Goal: Information Seeking & Learning: Check status

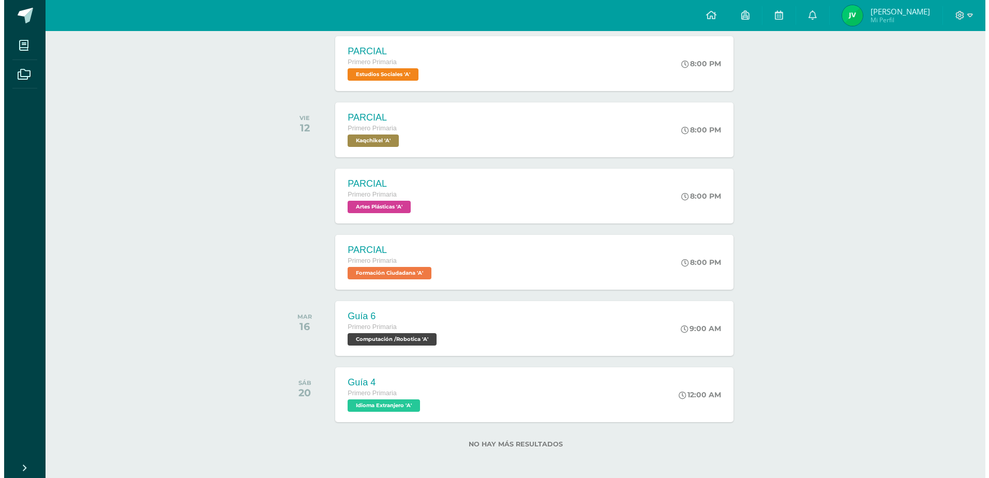
scroll to position [502, 0]
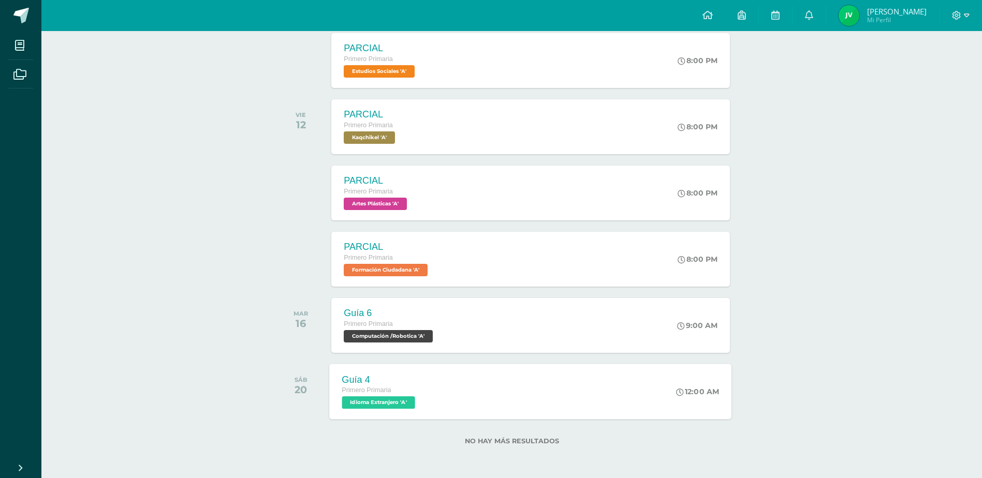
click at [563, 392] on div "Guía 4 Primero Primaria Idioma Extranjero 'A' 12:00 AM Guía 4 Idioma Extranjero…" at bounding box center [531, 391] width 402 height 55
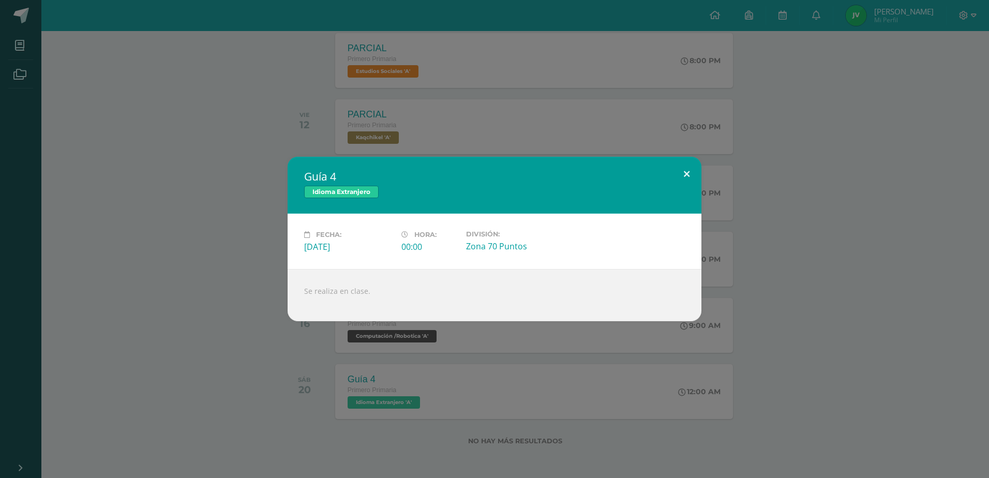
click at [685, 175] on button at bounding box center [686, 174] width 29 height 35
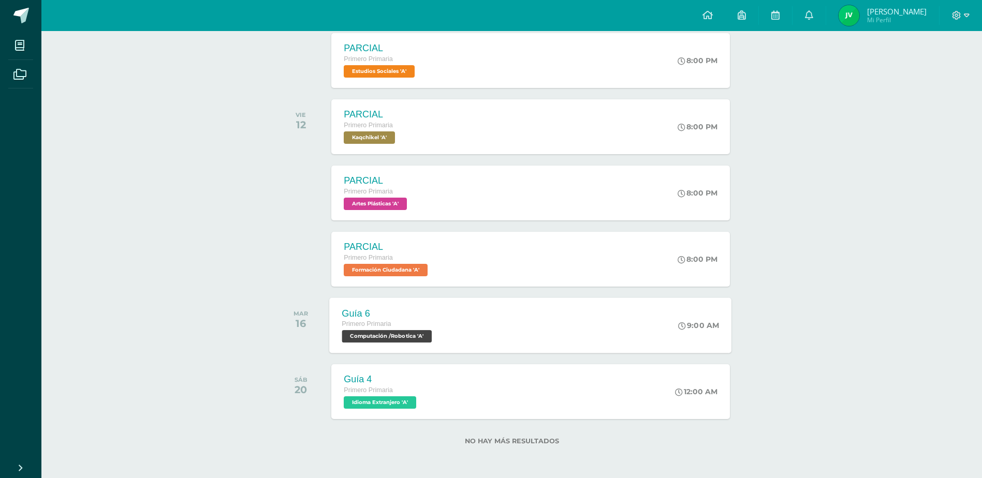
click at [582, 319] on div "Guía 6 Primero Primaria Computación /Robotica 'A' 9:00 AM Guía 6 Computación /R…" at bounding box center [531, 325] width 402 height 55
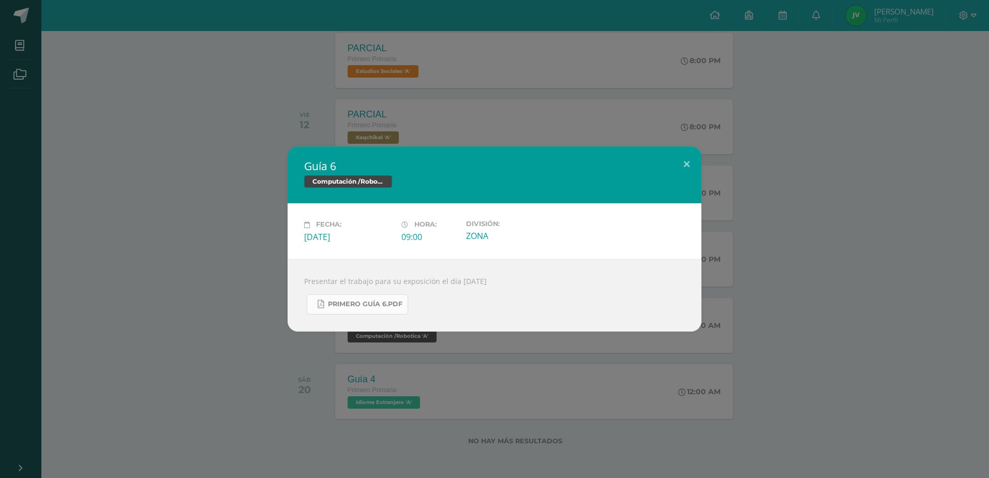
click at [383, 306] on span "Primero Guía 6.pdf" at bounding box center [365, 304] width 75 height 8
click at [687, 166] on button at bounding box center [686, 163] width 29 height 35
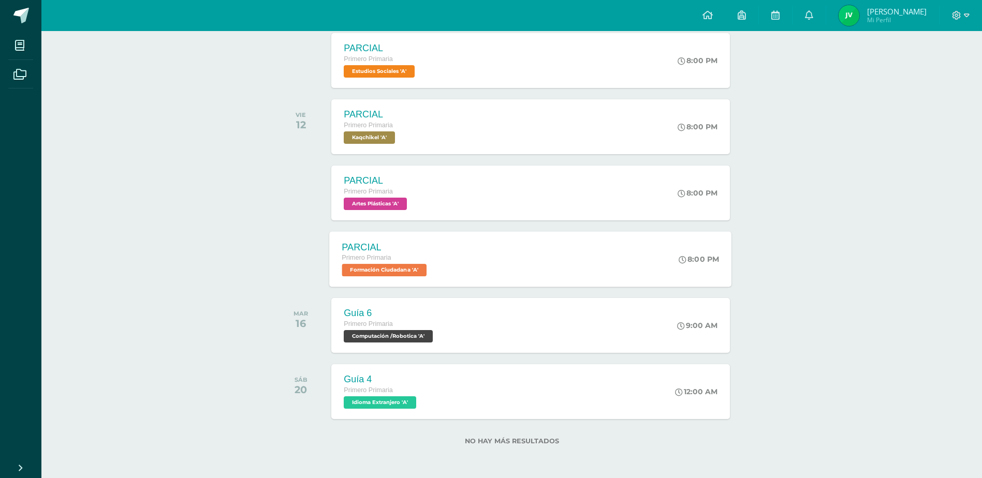
click at [496, 249] on div "PARCIAL Primero Primaria Formación Ciudadana 'A' 8:00 PM PARCIAL Formación Ciud…" at bounding box center [531, 258] width 402 height 55
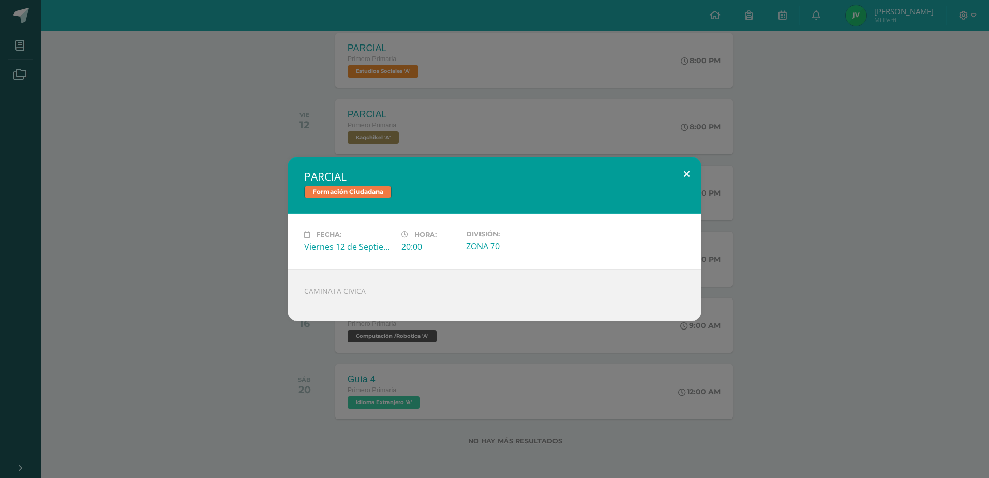
click at [684, 174] on button at bounding box center [686, 174] width 29 height 35
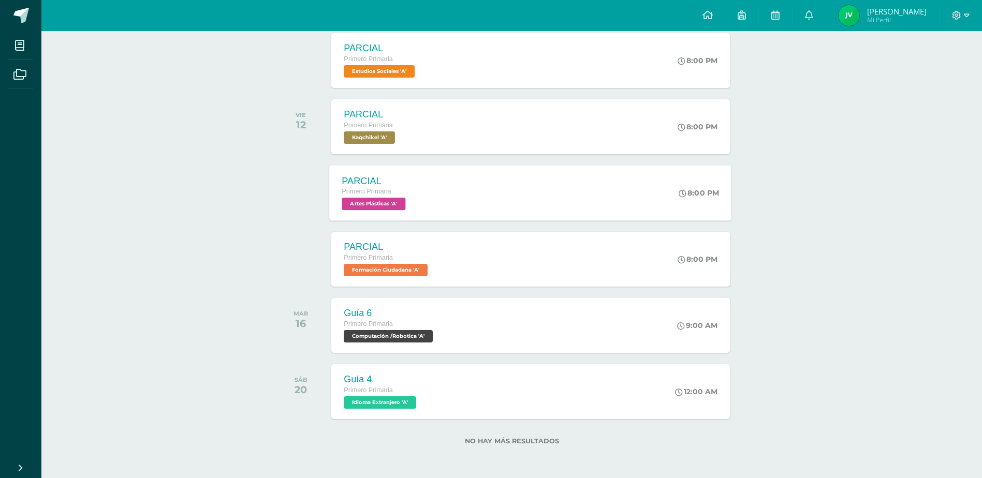
click at [459, 188] on div "PARCIAL Primero Primaria Artes Plásticas 'A' 8:00 PM PARCIAL Artes Plásticas Ca…" at bounding box center [531, 192] width 402 height 55
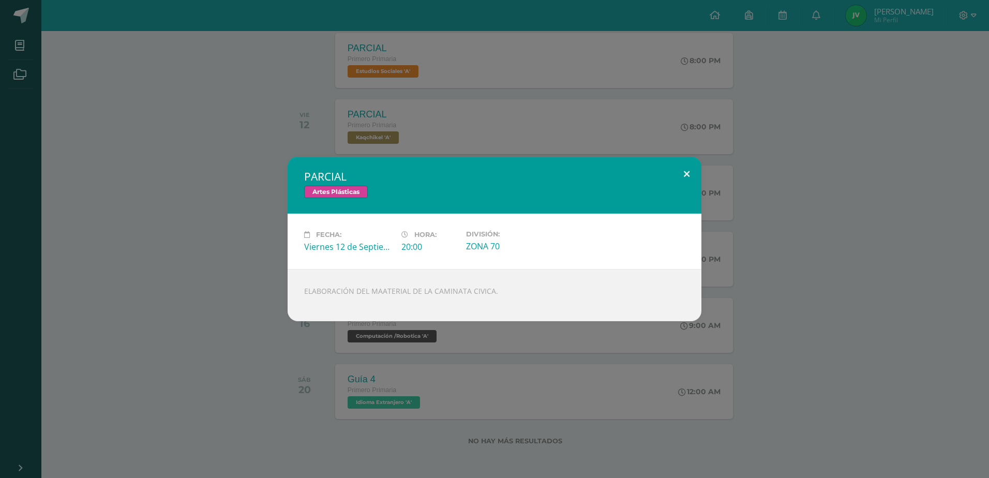
click at [683, 172] on button at bounding box center [686, 174] width 29 height 35
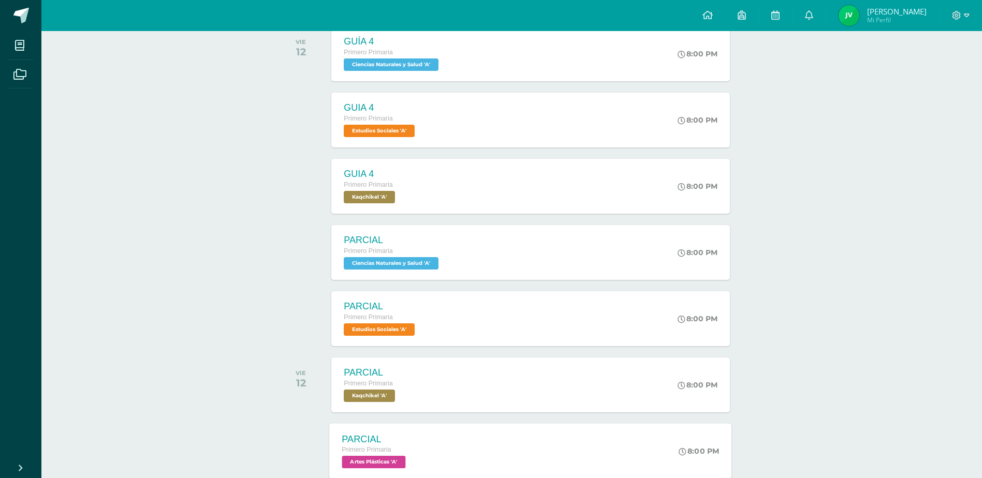
scroll to position [244, 0]
click at [474, 384] on div "PARCIAL Primero Primaria Kaqchikel 'A' 8:00 PM PARCIAL Kaqchikel Cargando conte…" at bounding box center [531, 385] width 402 height 55
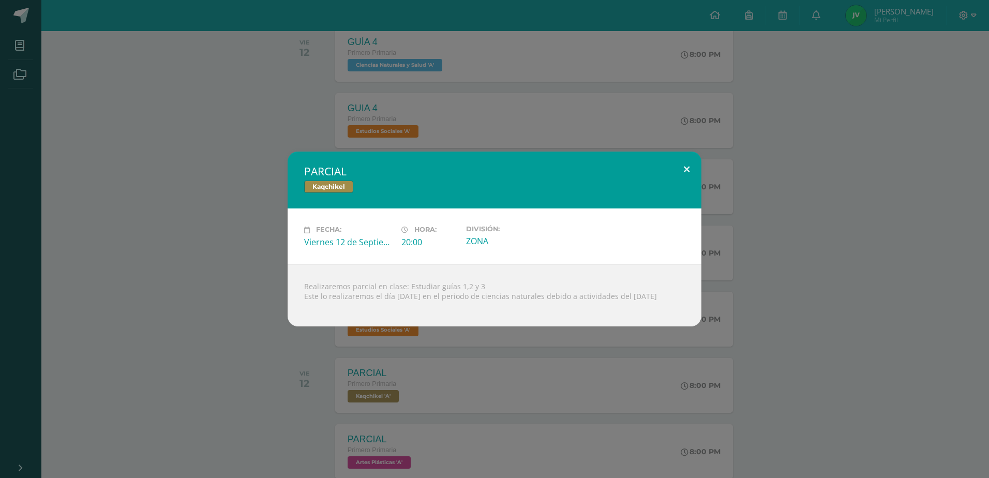
click at [688, 159] on button at bounding box center [686, 169] width 29 height 35
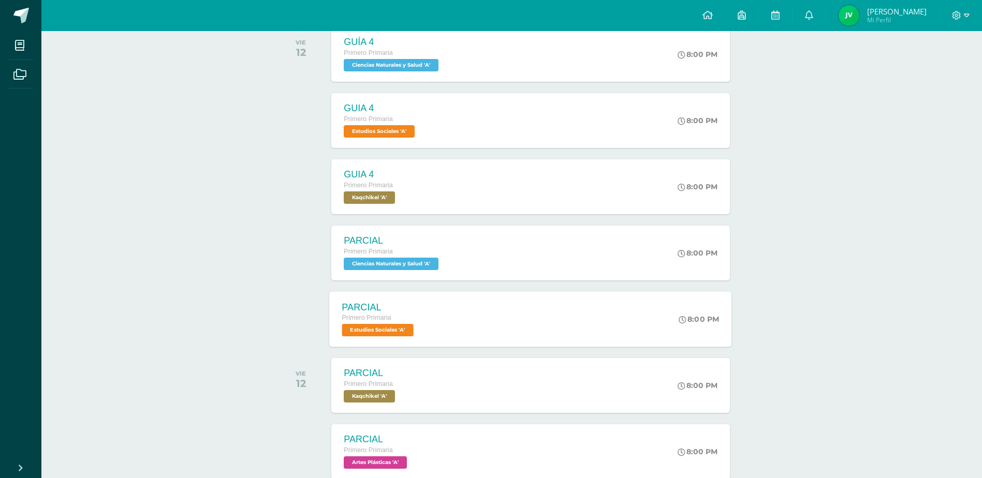
click at [496, 315] on div "PARCIAL Primero Primaria Estudios Sociales 'A' 8:00 PM PARCIAL Estudios Sociale…" at bounding box center [531, 318] width 402 height 55
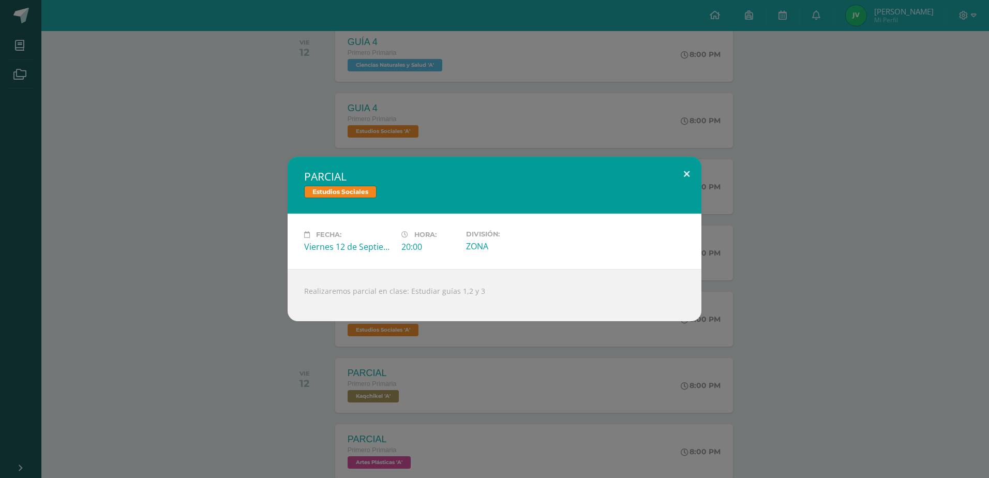
click at [687, 174] on button at bounding box center [686, 174] width 29 height 35
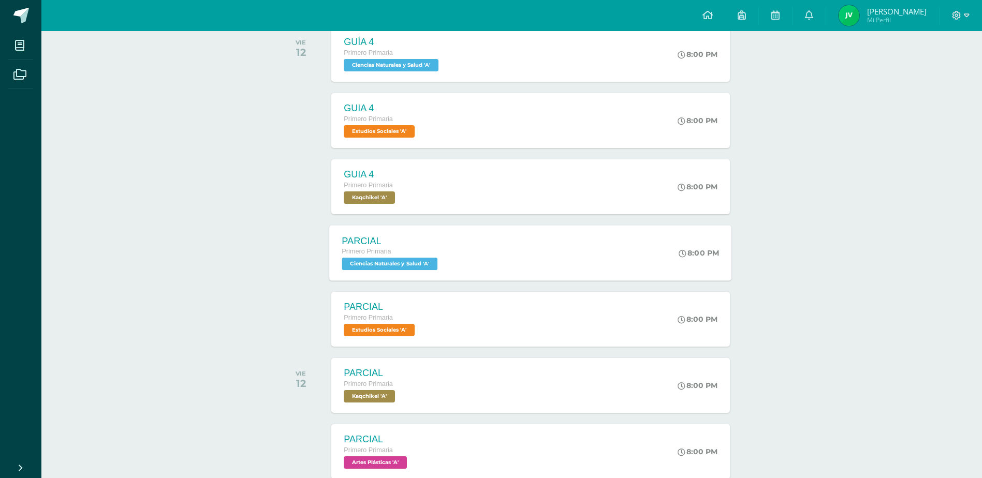
click at [504, 254] on div "PARCIAL Primero Primaria Ciencias Naturales y Salud 'A' 8:00 PM PARCIAL Ciencia…" at bounding box center [531, 252] width 402 height 55
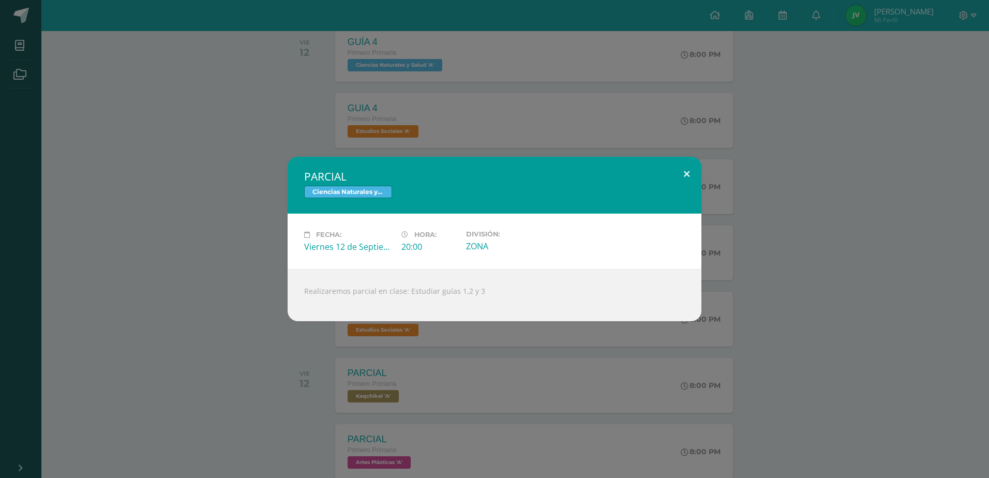
click at [687, 171] on button at bounding box center [686, 174] width 29 height 35
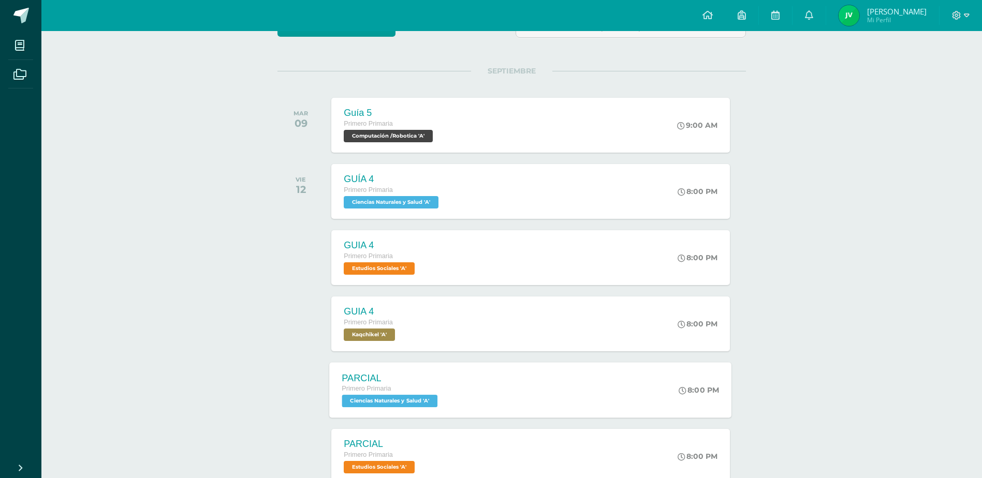
scroll to position [88, 0]
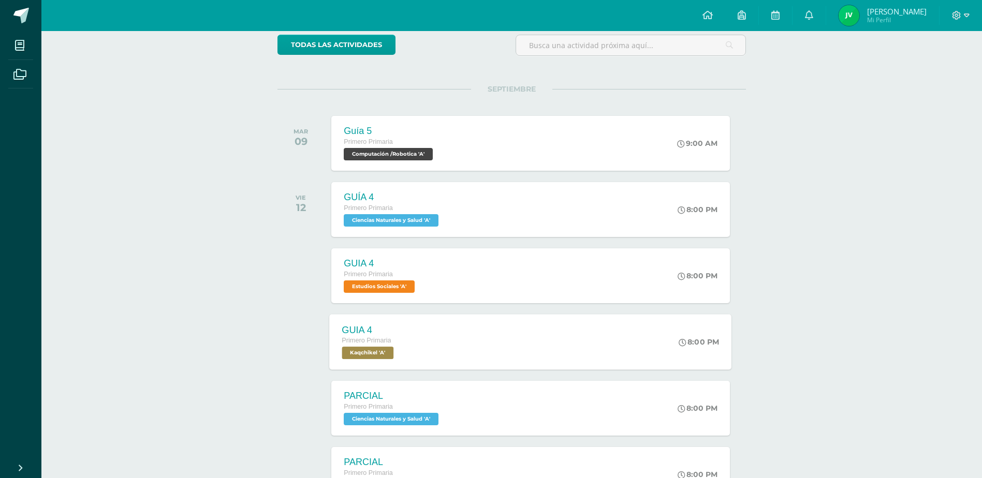
click at [473, 328] on div "GUIA 4 Primero Primaria Kaqchikel 'A' 8:00 PM GUIA 4 Kaqchikel Cargando conteni…" at bounding box center [531, 341] width 402 height 55
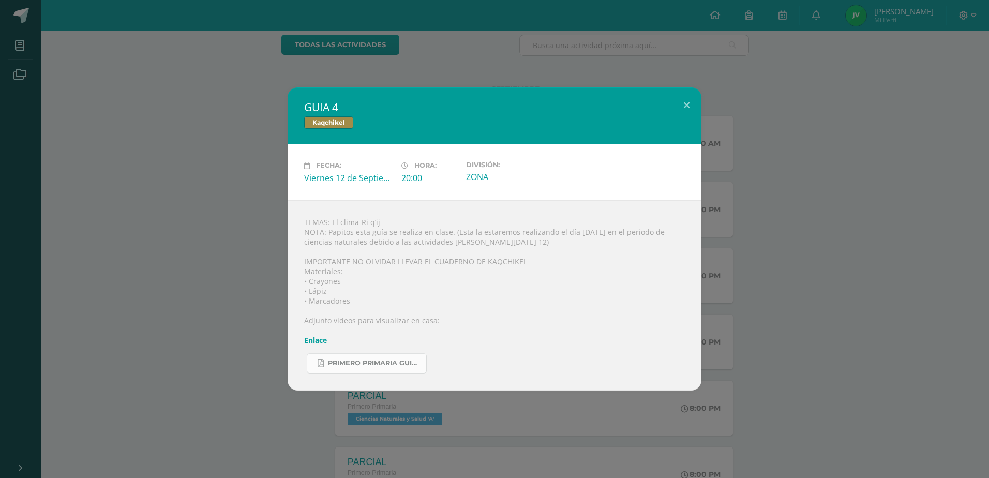
click at [348, 361] on span "PRIMERO PRIMARIA GUIA KAQCHIKEL.pdf" at bounding box center [374, 363] width 93 height 8
click at [682, 103] on button at bounding box center [686, 104] width 29 height 35
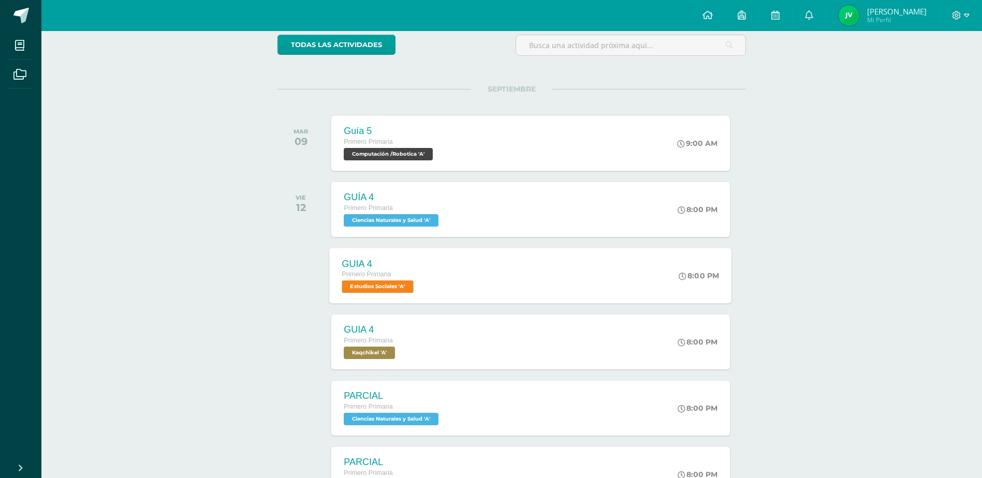
click at [482, 273] on div "GUIA 4 Primero Primaria Estudios Sociales 'A' 8:00 PM GUIA 4 Estudios Sociales …" at bounding box center [531, 275] width 402 height 55
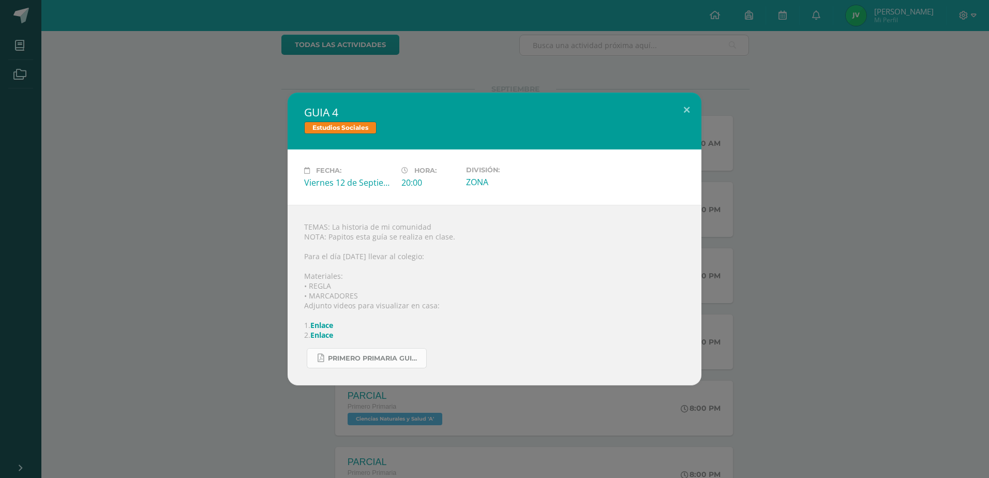
click at [373, 359] on span "PRIMERO PRIMARIA GUIA SOCIALES.pdf" at bounding box center [374, 358] width 93 height 8
click at [684, 109] on button at bounding box center [686, 110] width 29 height 35
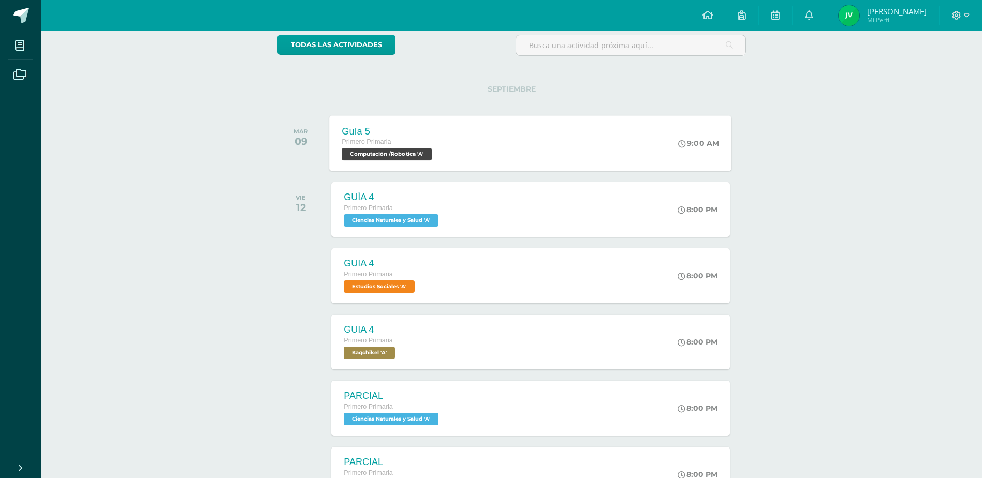
click at [493, 147] on div "Guía 5 Primero Primaria Computación /Robotica 'A' 9:00 AM Guía 5 Computación /R…" at bounding box center [531, 142] width 402 height 55
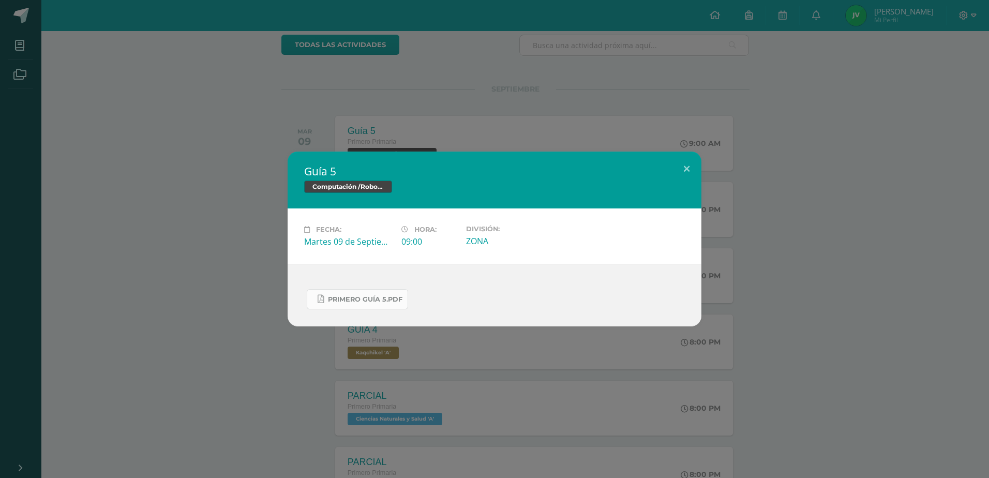
click at [364, 298] on span "Primero Guía 5.pdf" at bounding box center [365, 299] width 75 height 8
click at [684, 170] on button at bounding box center [686, 169] width 29 height 35
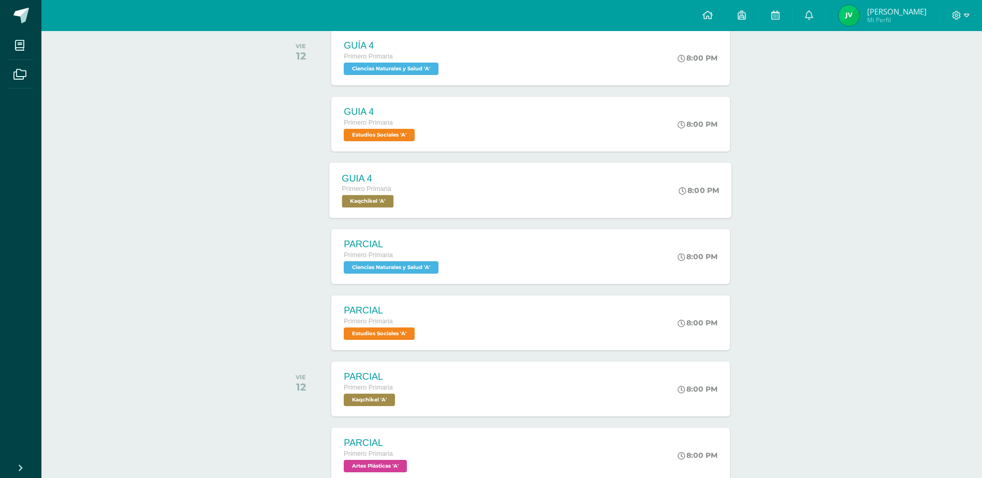
scroll to position [244, 0]
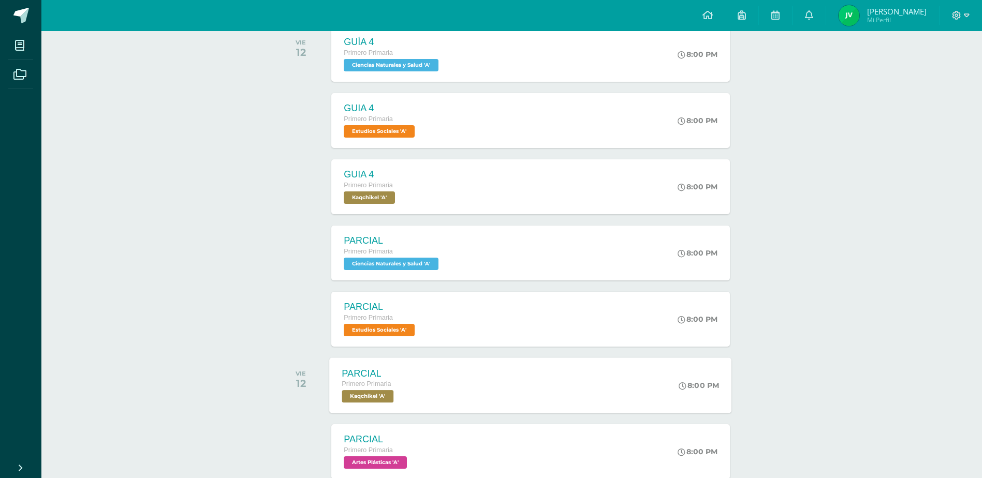
click at [502, 376] on div "PARCIAL Primero Primaria Kaqchikel 'A' 8:00 PM PARCIAL Kaqchikel Fecha: Hora:" at bounding box center [531, 385] width 402 height 55
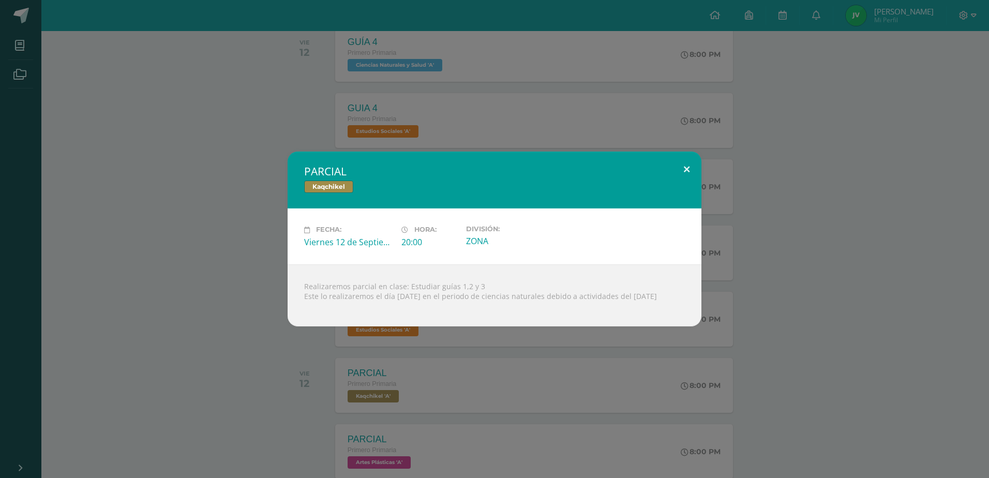
click at [691, 164] on button at bounding box center [686, 169] width 29 height 35
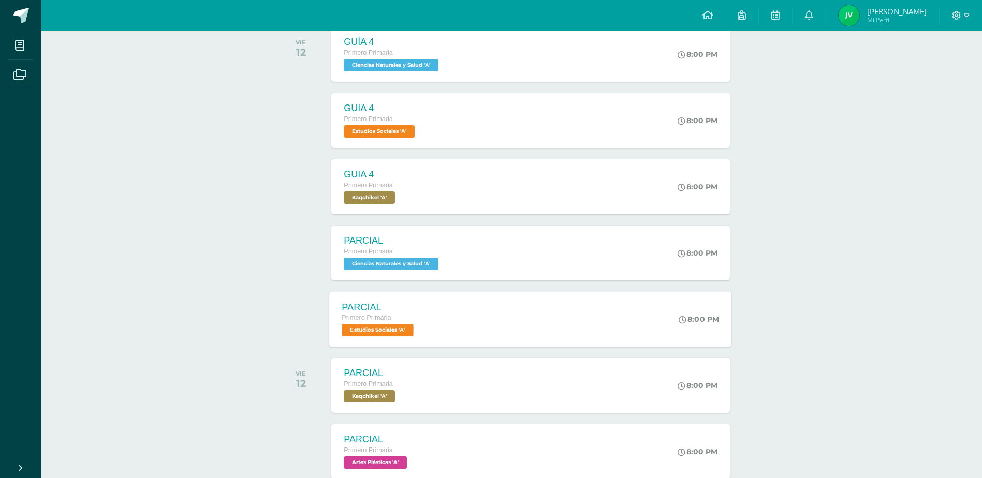
click at [516, 320] on div "PARCIAL Primero Primaria Estudios Sociales 'A' 8:00 PM PARCIAL Estudios Sociale…" at bounding box center [531, 318] width 402 height 55
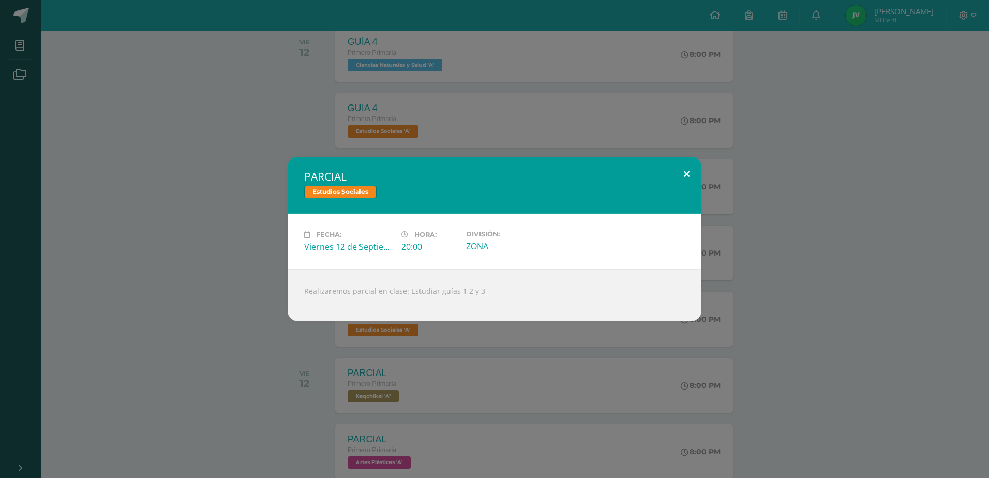
click at [689, 176] on button at bounding box center [686, 174] width 29 height 35
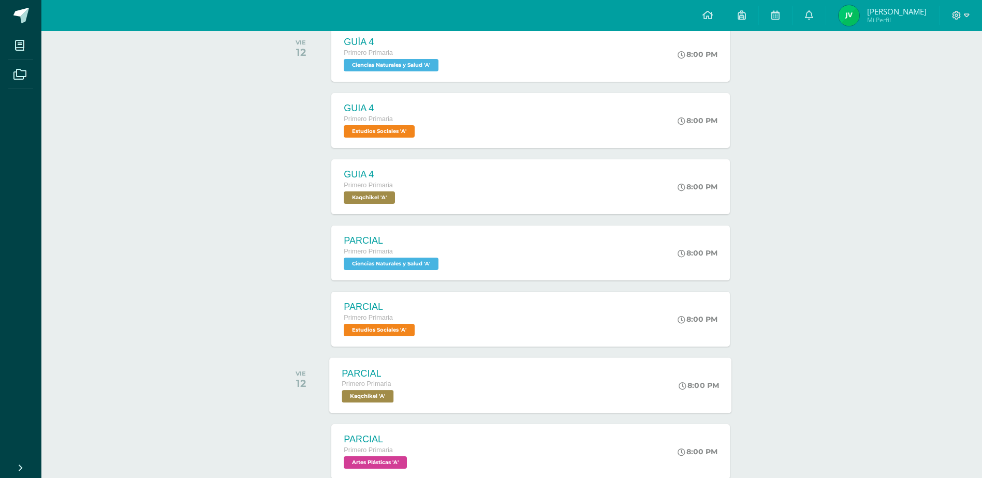
click at [559, 381] on div "PARCIAL Primero Primaria Kaqchikel 'A' 8:00 PM PARCIAL Kaqchikel Fecha: Hora:" at bounding box center [531, 385] width 402 height 55
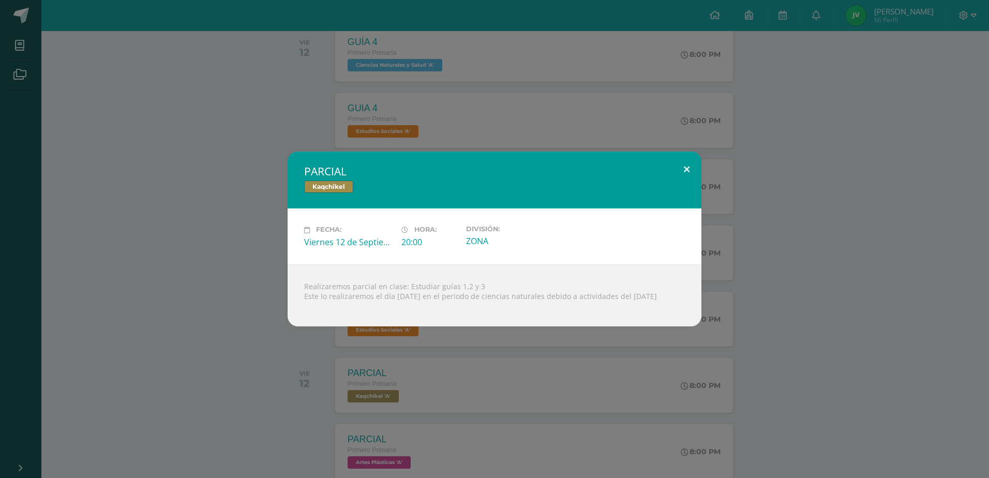
click at [687, 165] on button at bounding box center [686, 169] width 29 height 35
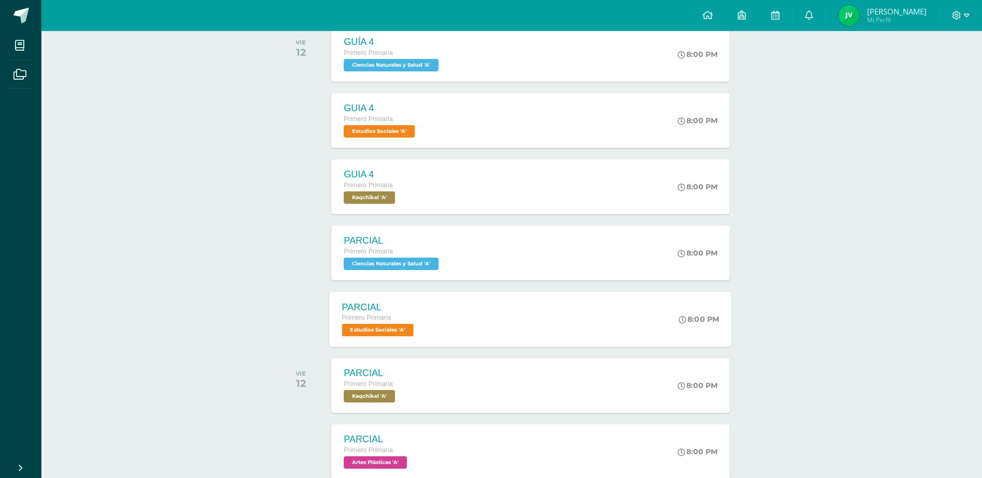
click at [551, 325] on div "PARCIAL Primero Primaria Estudios Sociales 'A' 8:00 PM PARCIAL Estudios Sociale…" at bounding box center [531, 318] width 402 height 55
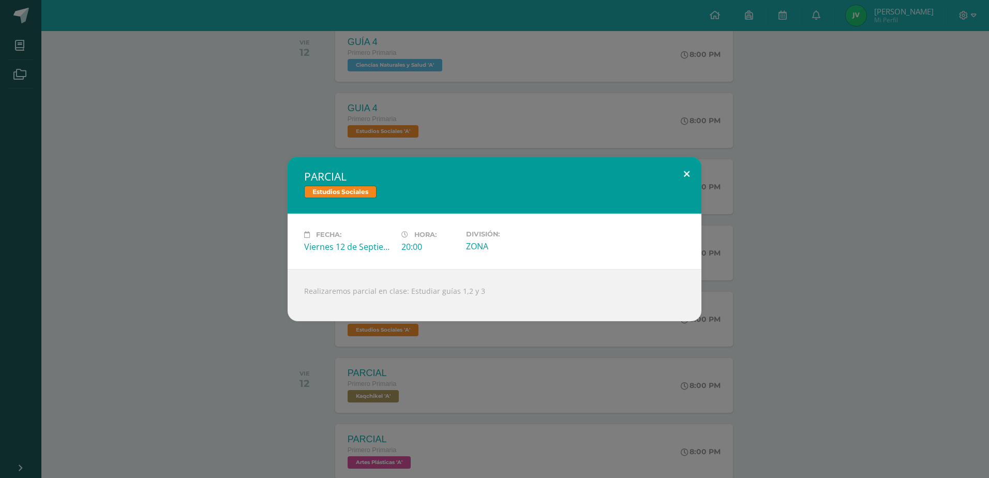
click at [686, 169] on button at bounding box center [686, 174] width 29 height 35
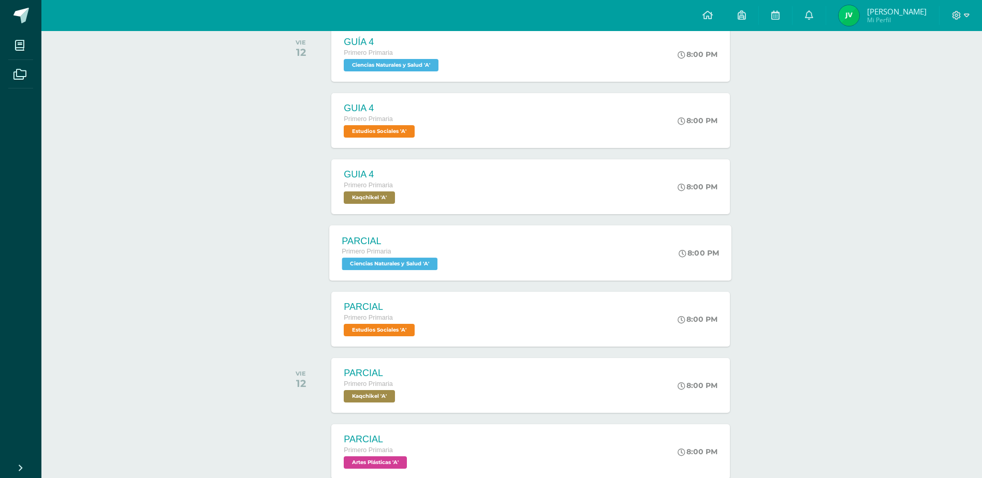
click at [474, 243] on div "PARCIAL Primero Primaria Ciencias Naturales y Salud 'A' 8:00 PM PARCIAL Ciencia…" at bounding box center [531, 252] width 402 height 55
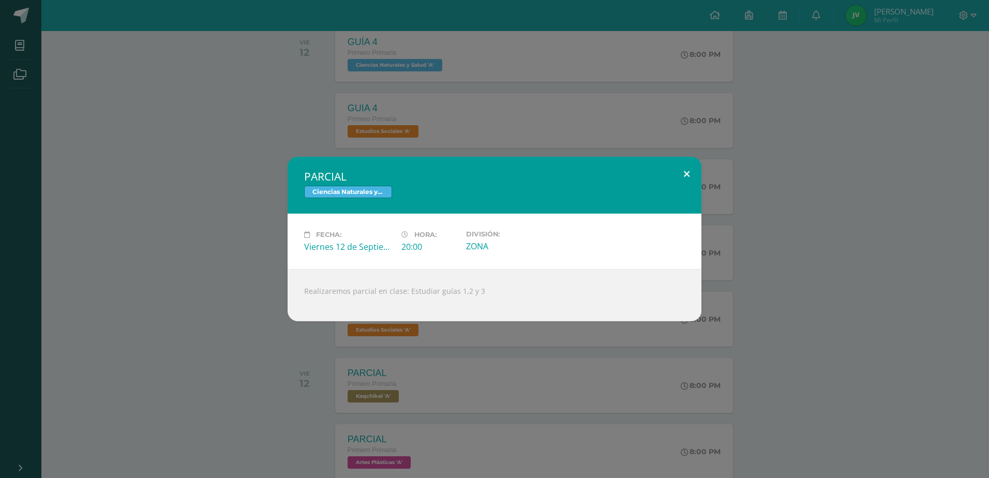
click at [681, 177] on button at bounding box center [686, 174] width 29 height 35
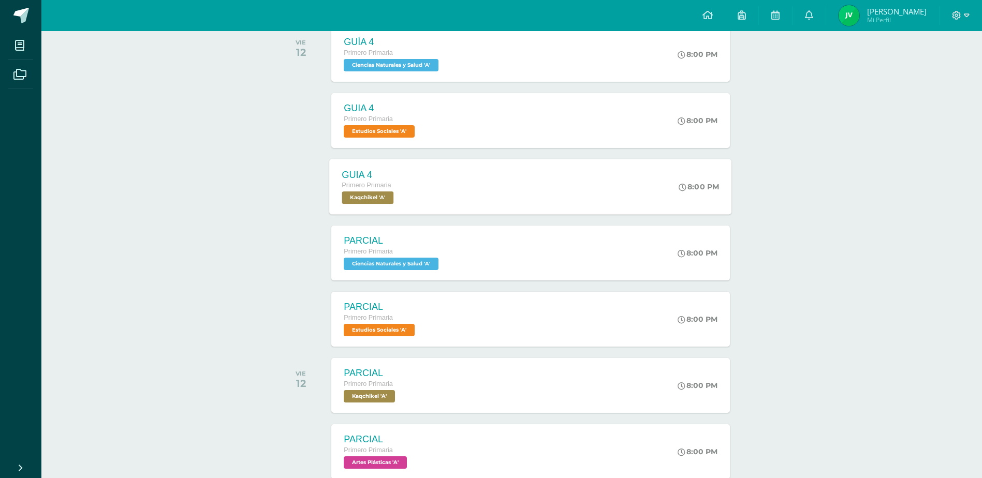
click at [491, 188] on div "GUIA 4 Primero Primaria Kaqchikel 'A' 8:00 PM GUIA 4 Kaqchikel Fecha: Hora:" at bounding box center [531, 186] width 402 height 55
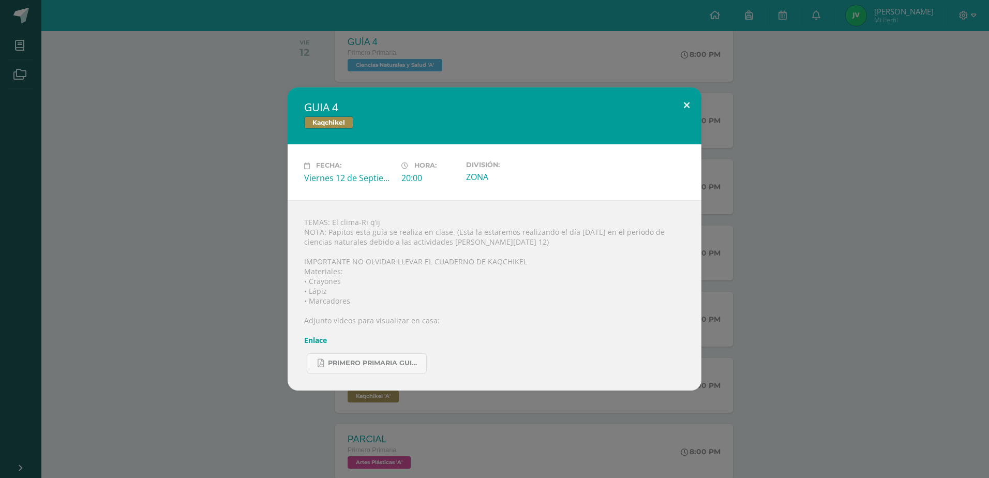
click at [685, 106] on button at bounding box center [686, 104] width 29 height 35
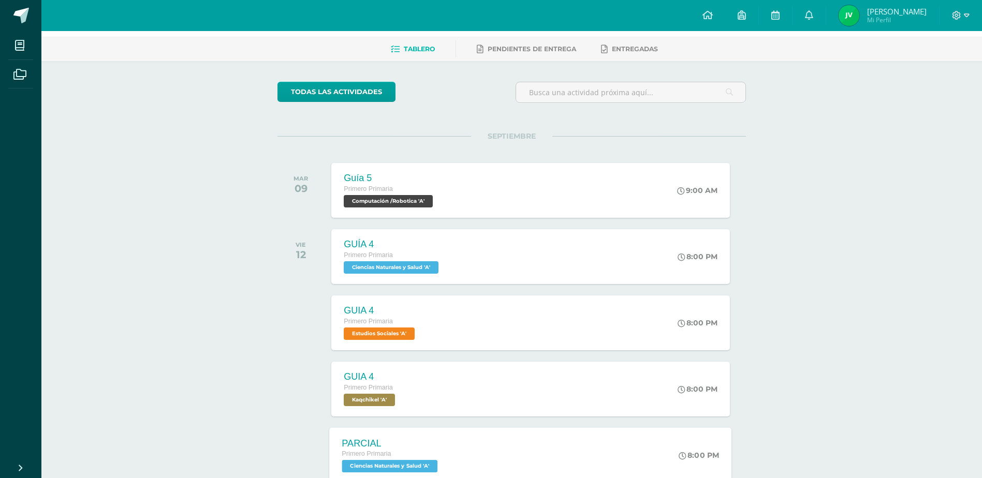
scroll to position [37, 0]
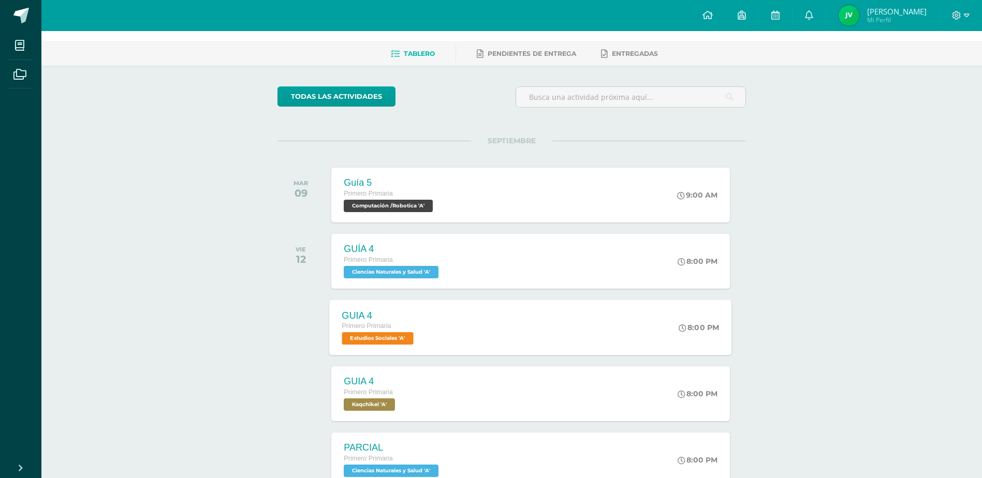
click at [467, 322] on div "GUIA 4 Primero Primaria Estudios Sociales 'A' 8:00 PM GUIA 4 Estudios Sociales …" at bounding box center [531, 327] width 402 height 55
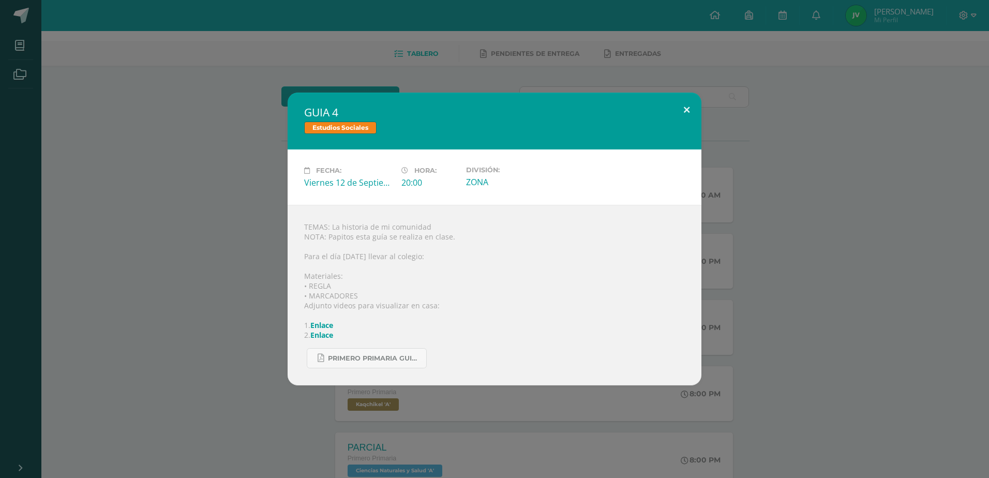
click at [683, 111] on button at bounding box center [686, 110] width 29 height 35
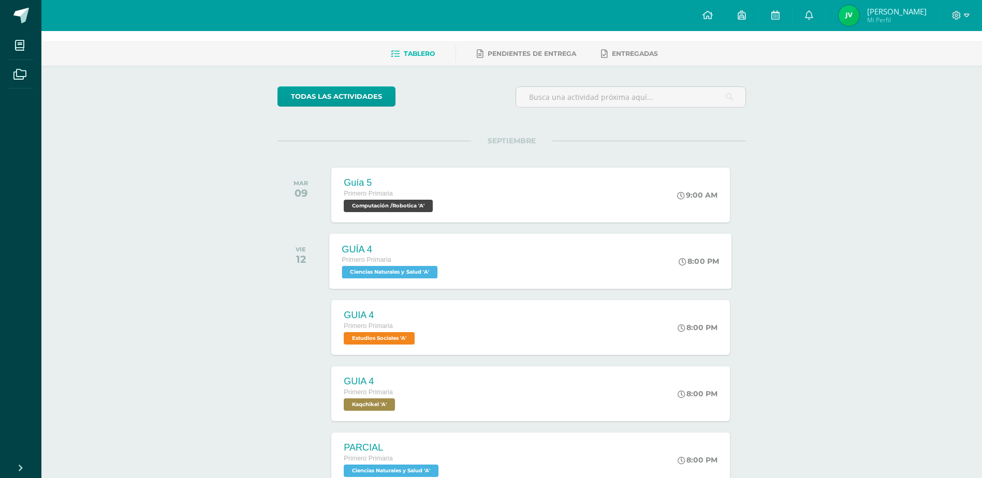
click at [488, 253] on div "GUÍA 4 Primero Primaria Ciencias Naturales y Salud 'A' 8:00 PM GUÍA 4 Ciencias …" at bounding box center [531, 260] width 402 height 55
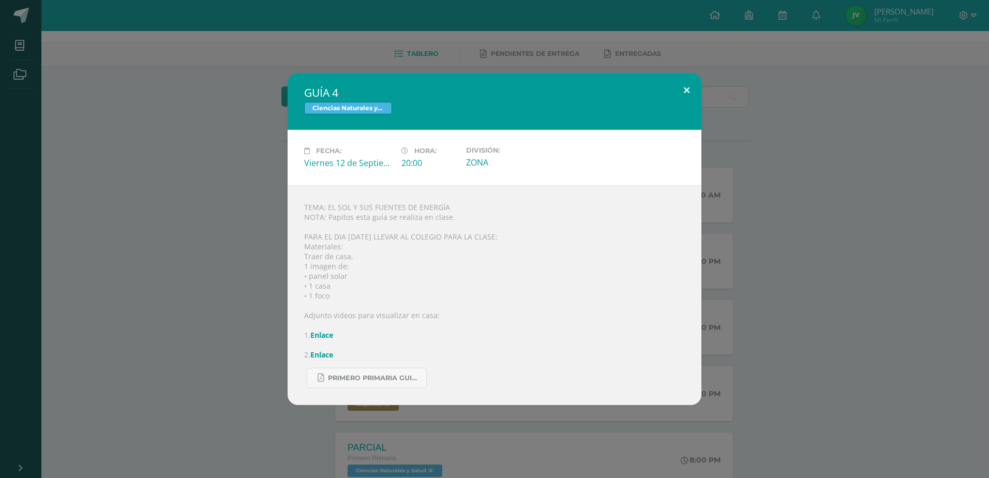
click at [688, 94] on button at bounding box center [686, 90] width 29 height 35
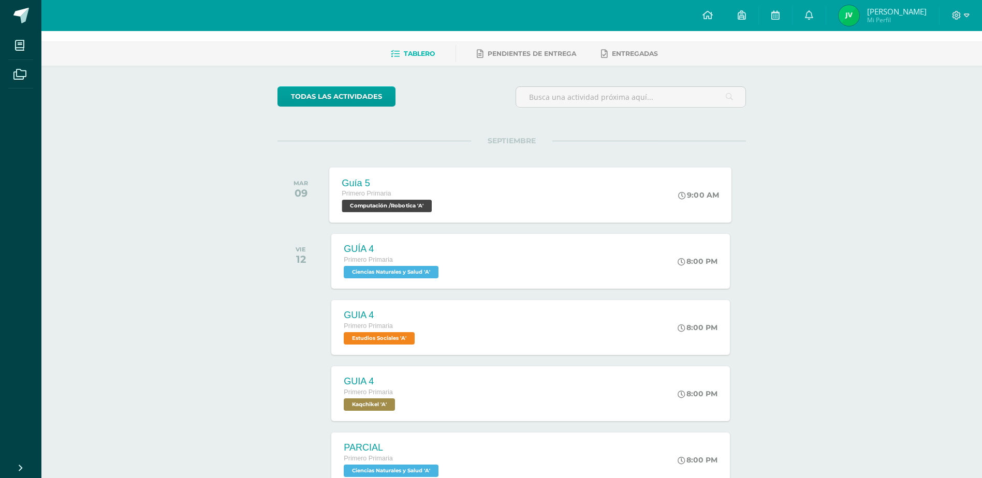
click at [521, 181] on div "Guía 5 Primero Primaria Computación /Robotica 'A' 9:00 AM Guía 5 Computación /R…" at bounding box center [531, 194] width 402 height 55
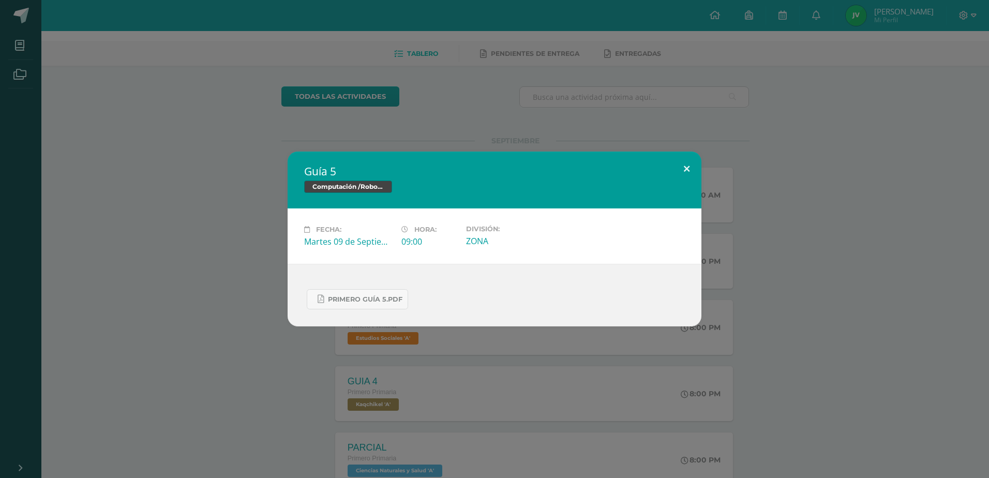
click at [687, 176] on button at bounding box center [686, 169] width 29 height 35
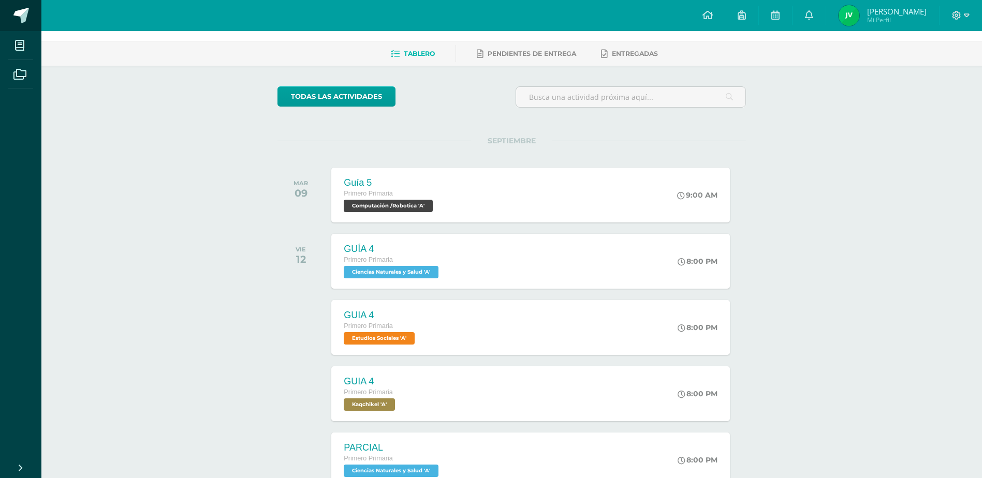
click at [20, 19] on span at bounding box center [21, 16] width 16 height 16
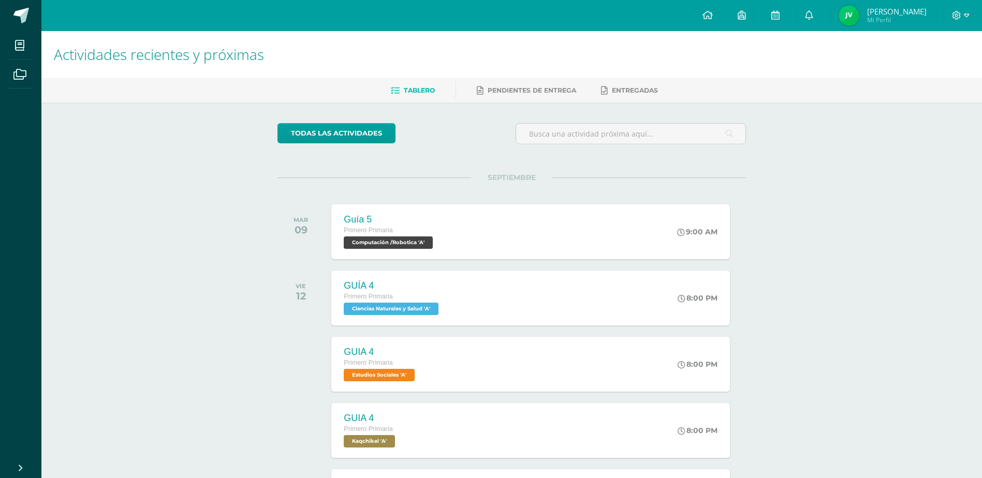
click at [753, 52] on h1 "Actividades recientes y próximas" at bounding box center [511, 54] width 915 height 47
click at [713, 18] on icon at bounding box center [707, 14] width 10 height 9
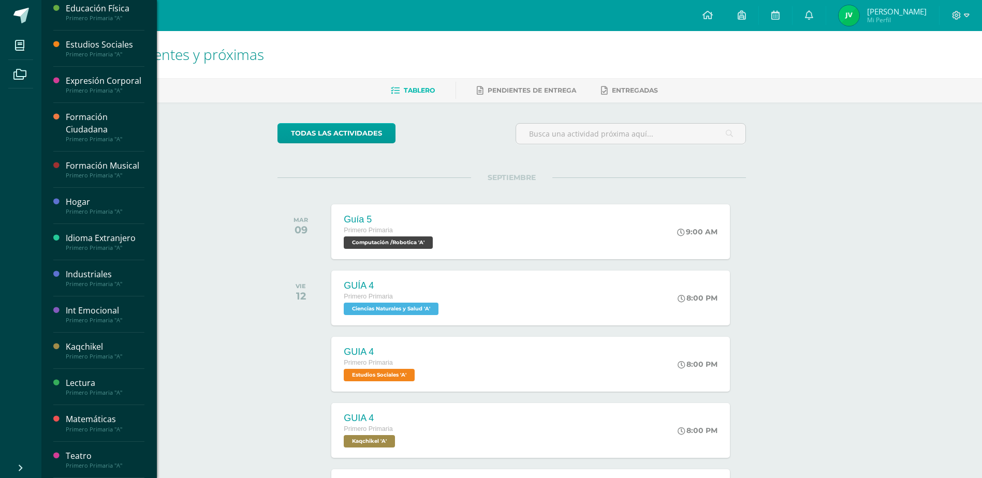
scroll to position [283, 0]
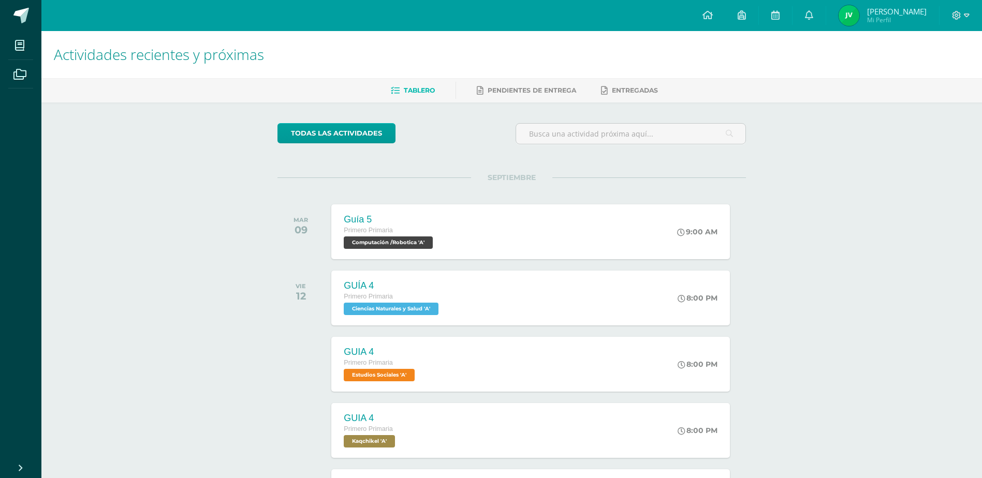
click at [23, 465] on icon at bounding box center [21, 468] width 8 height 10
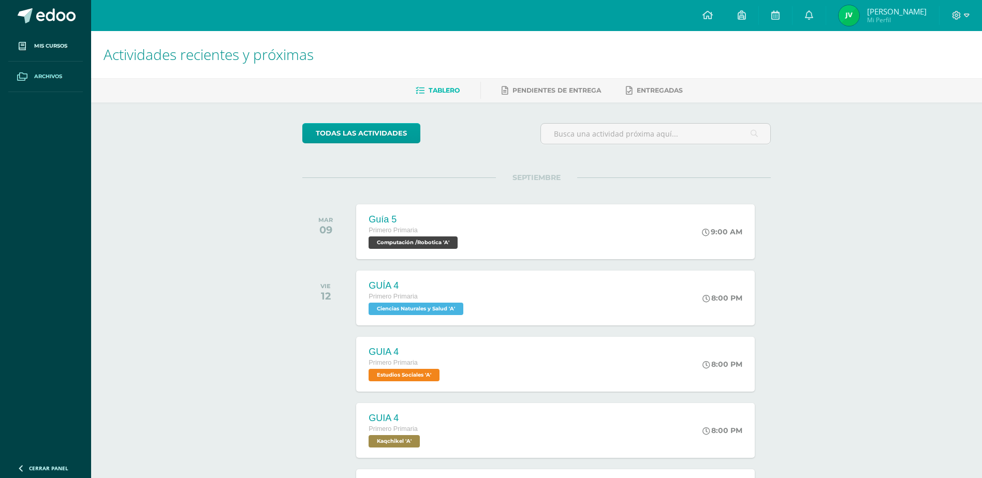
click at [48, 69] on link "Archivos" at bounding box center [45, 77] width 75 height 31
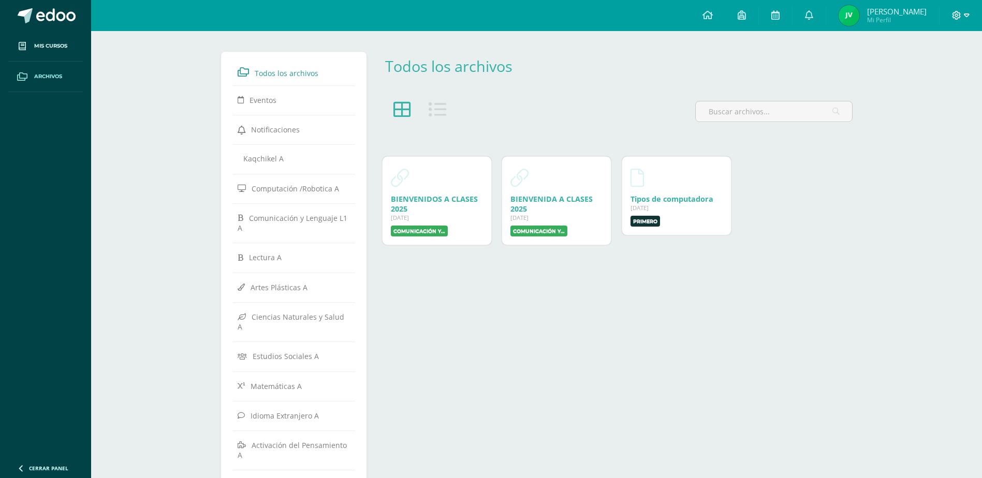
click at [965, 18] on icon at bounding box center [966, 15] width 6 height 9
click at [813, 17] on icon at bounding box center [809, 14] width 8 height 9
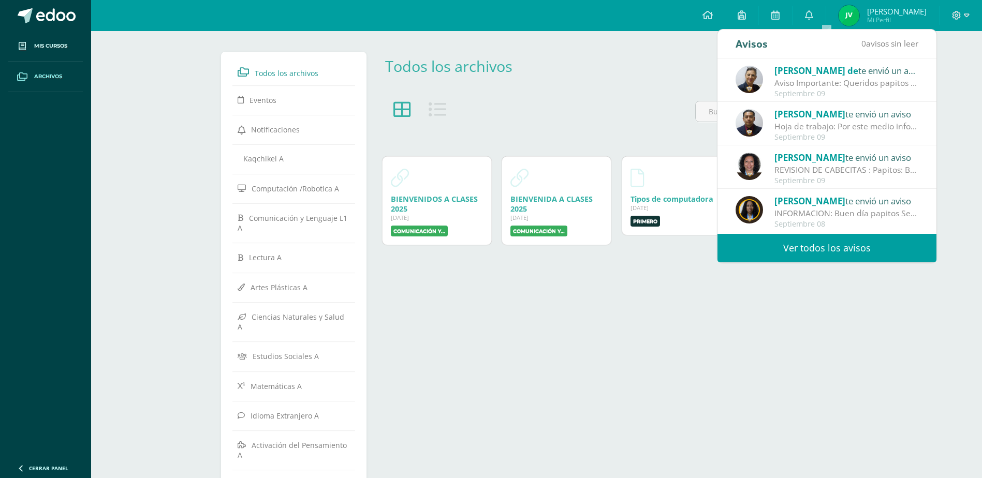
click at [791, 250] on link "Ver todos los avisos" at bounding box center [826, 248] width 219 height 28
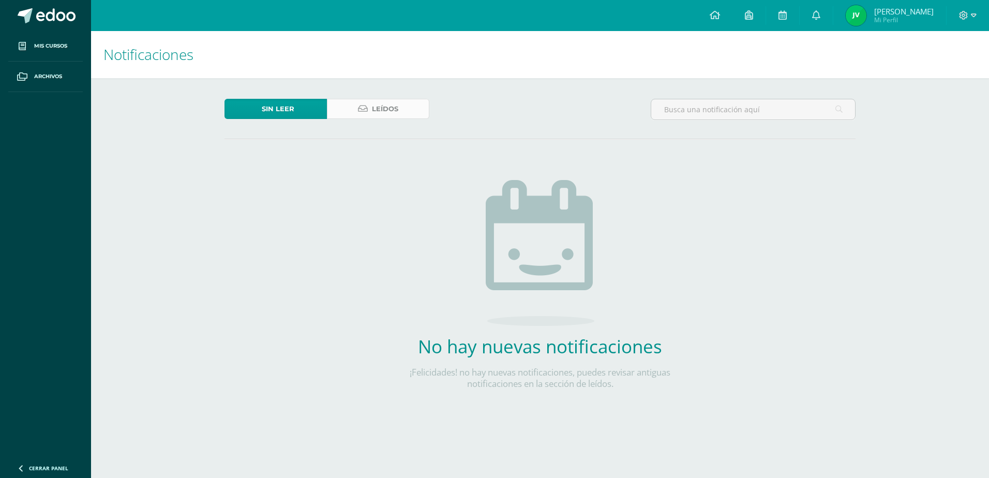
click at [398, 109] on link "Leídos" at bounding box center [378, 109] width 102 height 20
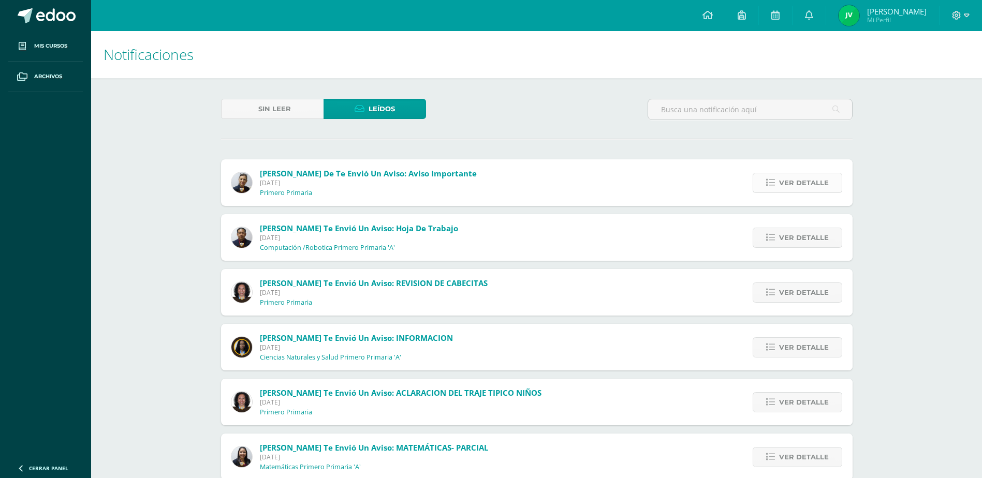
click at [815, 186] on span "Ver detalle" at bounding box center [804, 182] width 50 height 19
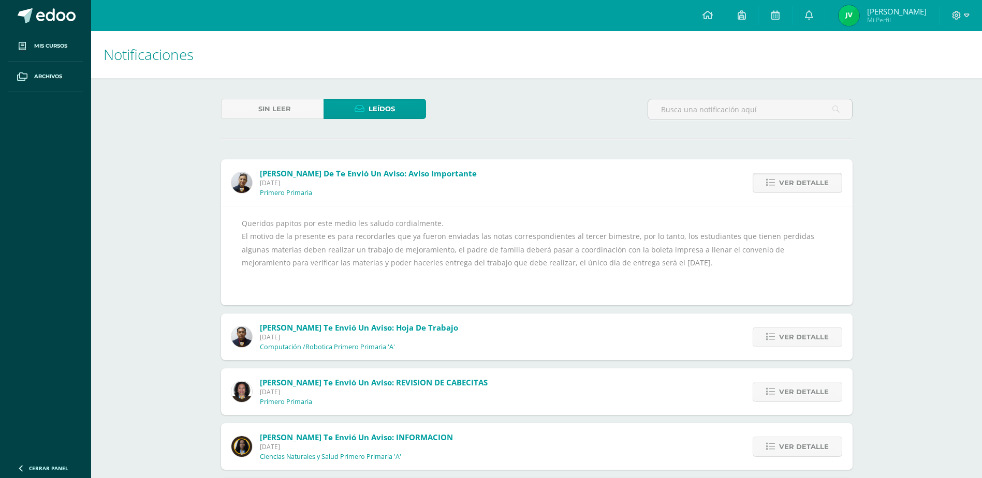
click at [798, 183] on span "Ver detalle" at bounding box center [804, 182] width 50 height 19
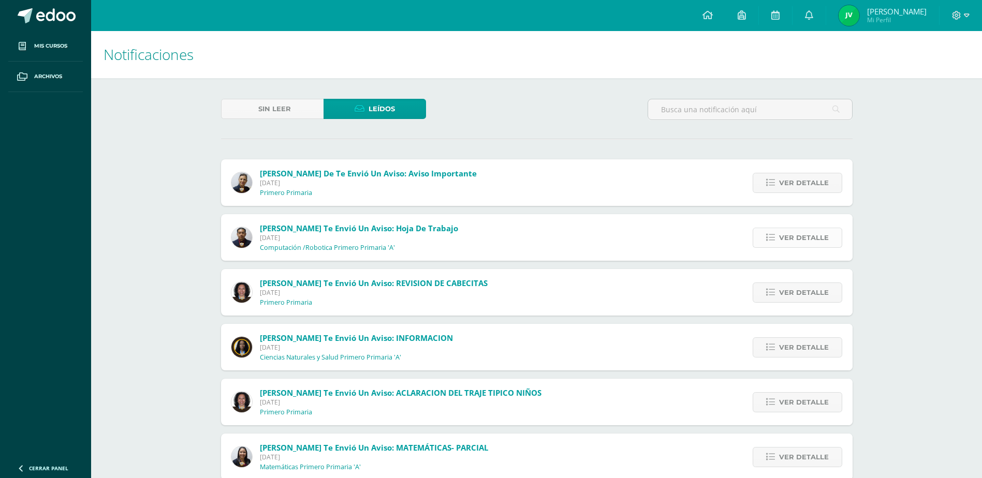
click at [801, 229] on span "Ver detalle" at bounding box center [804, 237] width 50 height 19
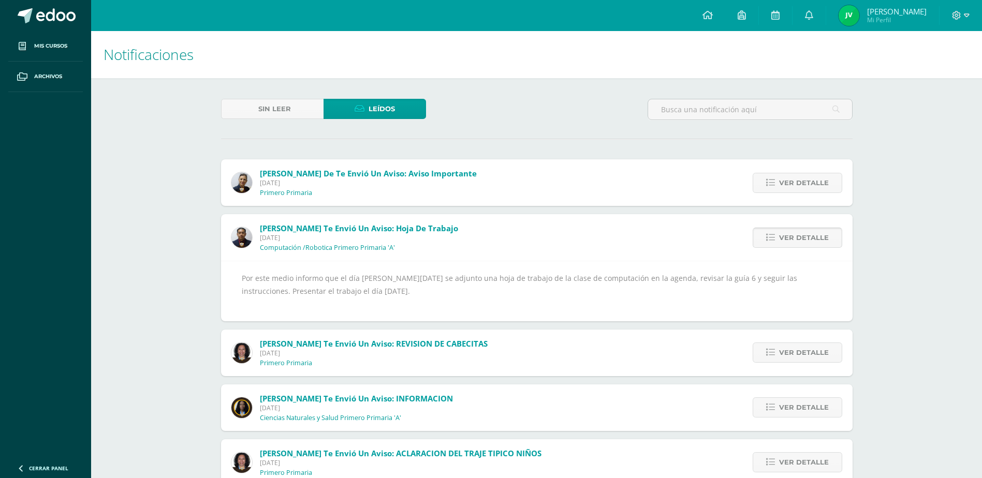
click at [802, 229] on span "Ver detalle" at bounding box center [804, 237] width 50 height 19
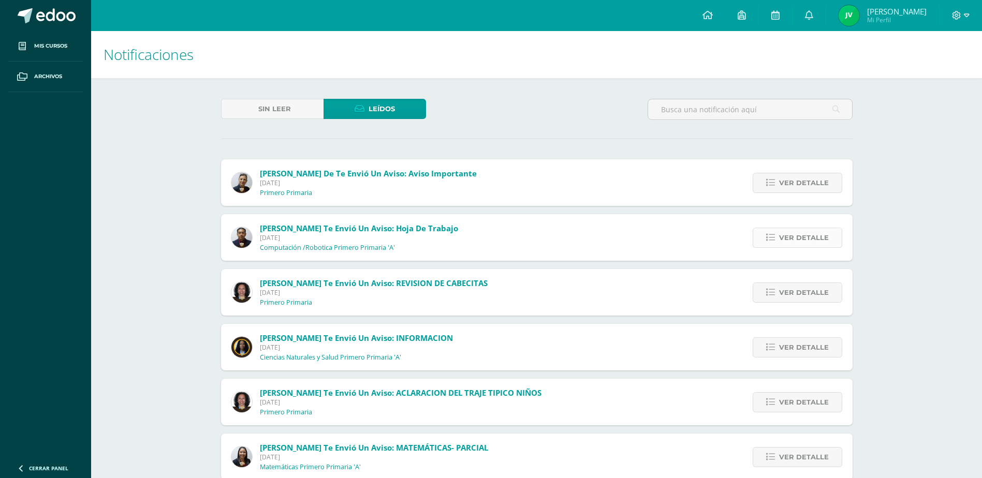
click at [802, 229] on span "Ver detalle" at bounding box center [804, 237] width 50 height 19
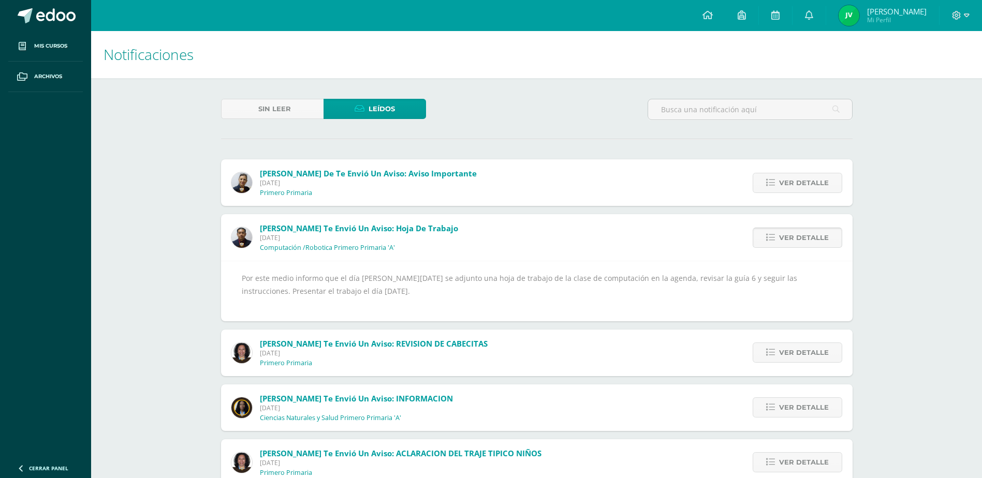
click at [802, 229] on span "Ver detalle" at bounding box center [804, 237] width 50 height 19
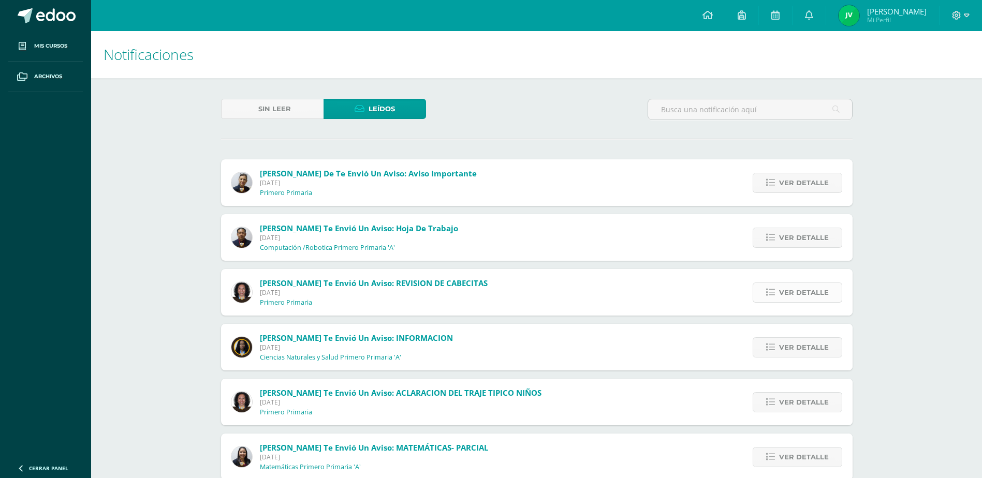
click at [804, 288] on span "Ver detalle" at bounding box center [804, 292] width 50 height 19
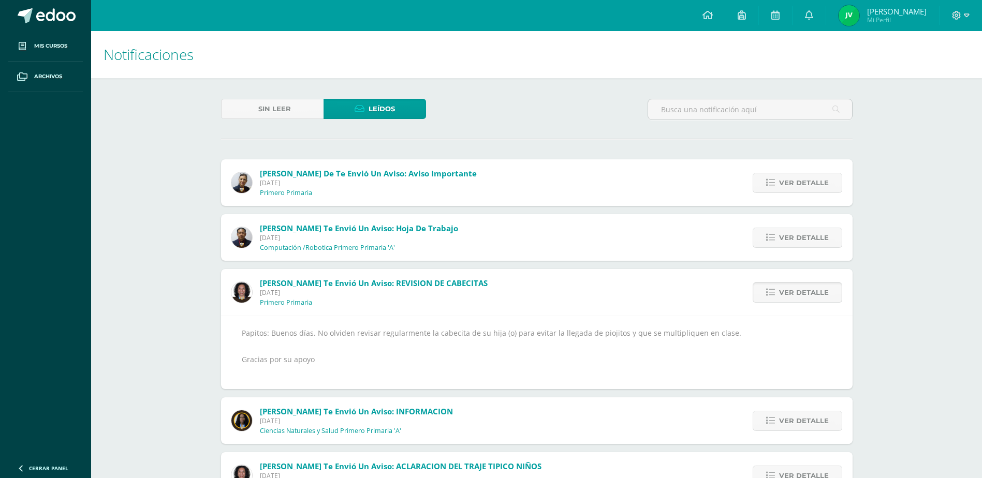
click at [804, 288] on span "Ver detalle" at bounding box center [804, 292] width 50 height 19
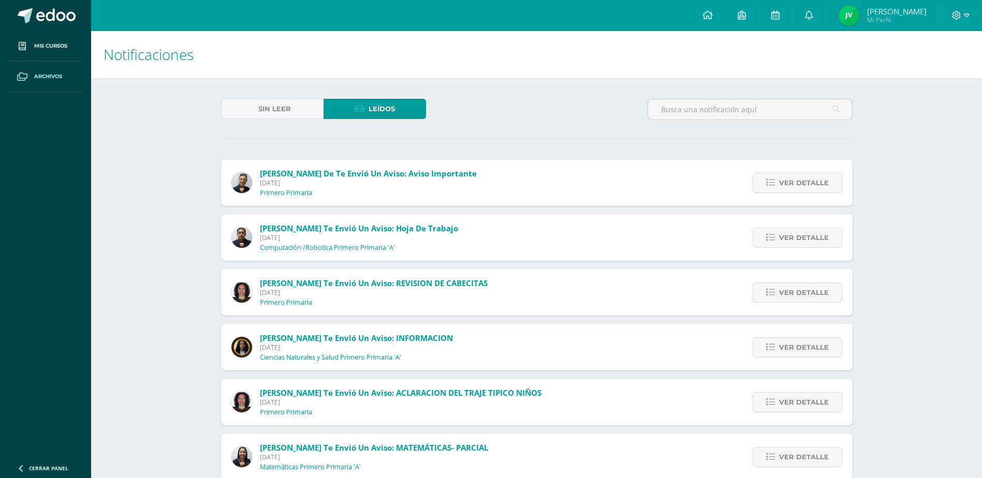
click at [34, 72] on span "Archivos" at bounding box center [48, 76] width 28 height 8
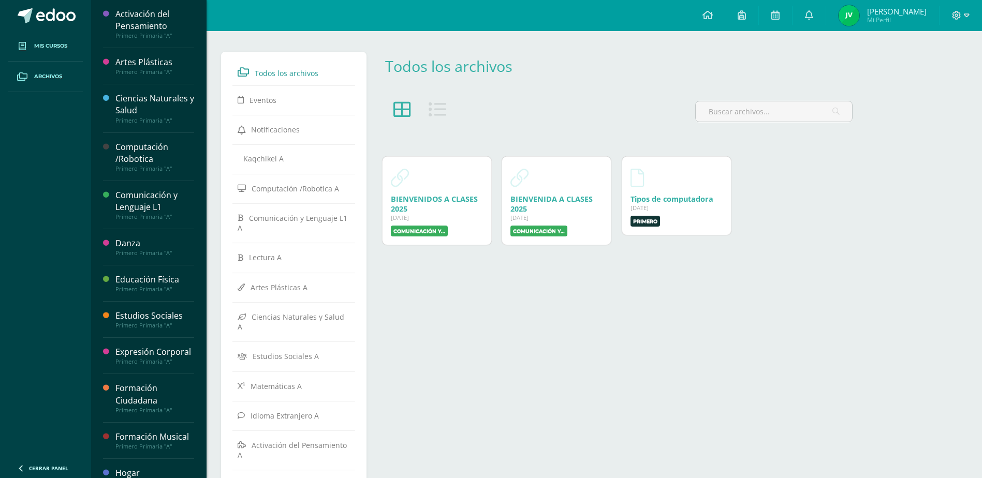
click at [35, 45] on span "Mis cursos" at bounding box center [50, 46] width 33 height 8
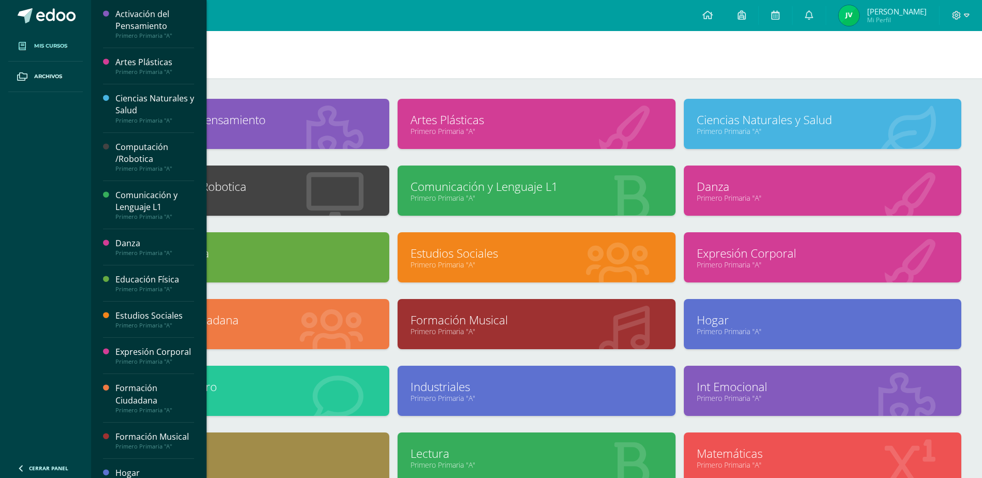
click at [474, 257] on link "Estudios Sociales" at bounding box center [535, 253] width 251 height 16
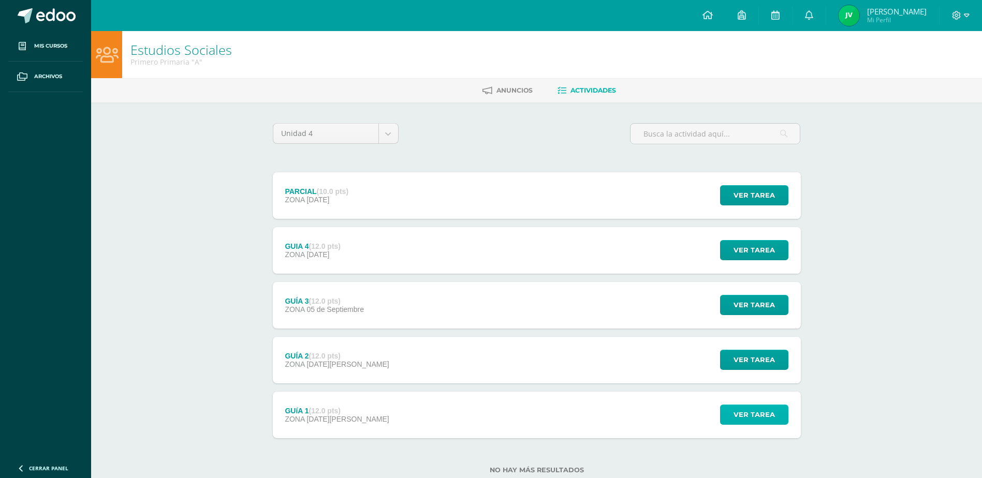
click at [738, 409] on span "Ver tarea" at bounding box center [753, 414] width 41 height 19
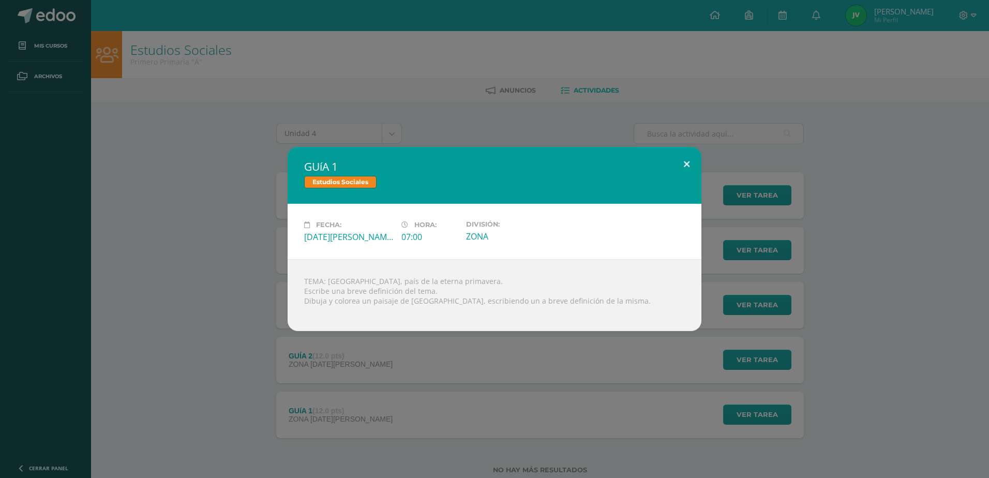
click at [683, 166] on button at bounding box center [686, 164] width 29 height 35
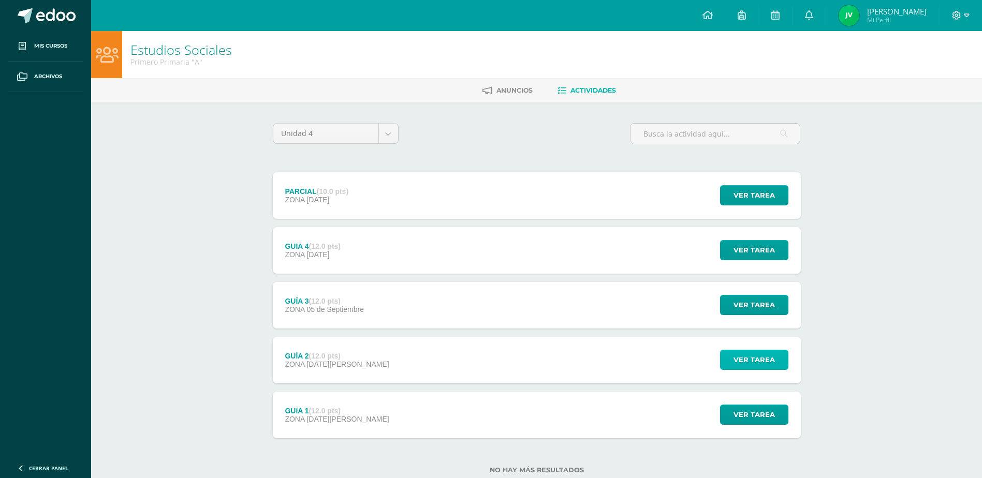
click at [763, 353] on span "Ver tarea" at bounding box center [753, 359] width 41 height 19
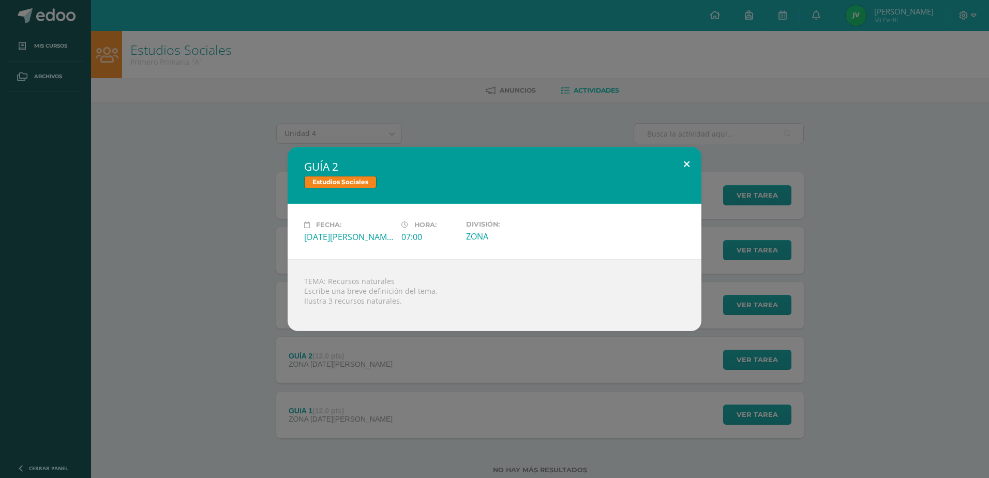
click at [683, 159] on button at bounding box center [686, 164] width 29 height 35
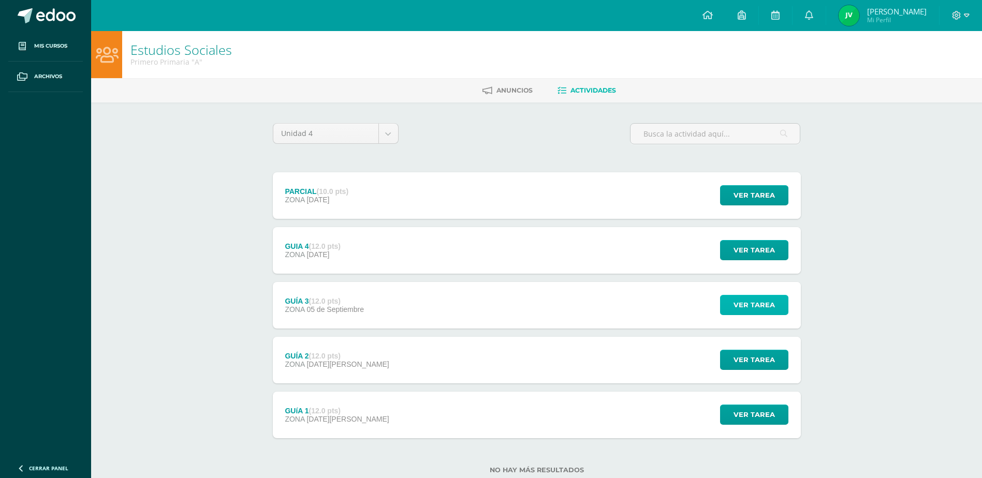
click at [761, 303] on span "Ver tarea" at bounding box center [753, 304] width 41 height 19
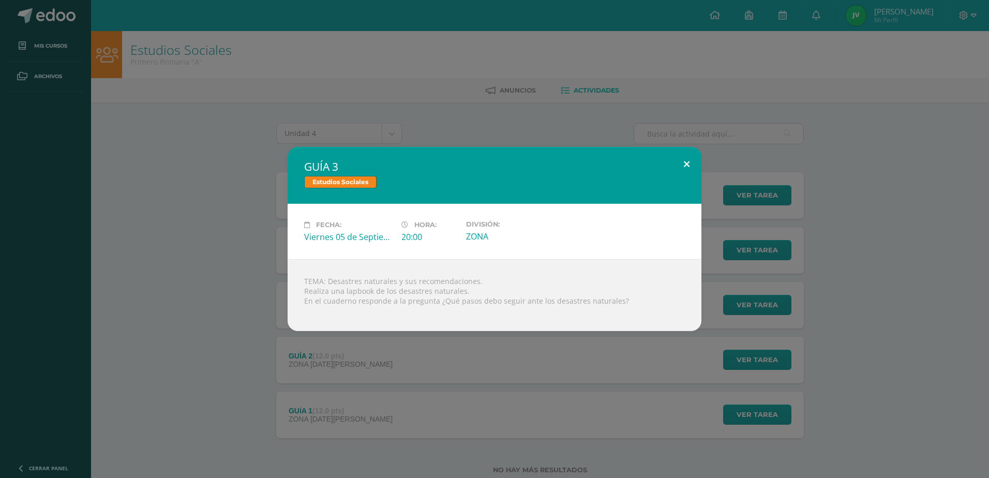
click at [685, 162] on button at bounding box center [686, 164] width 29 height 35
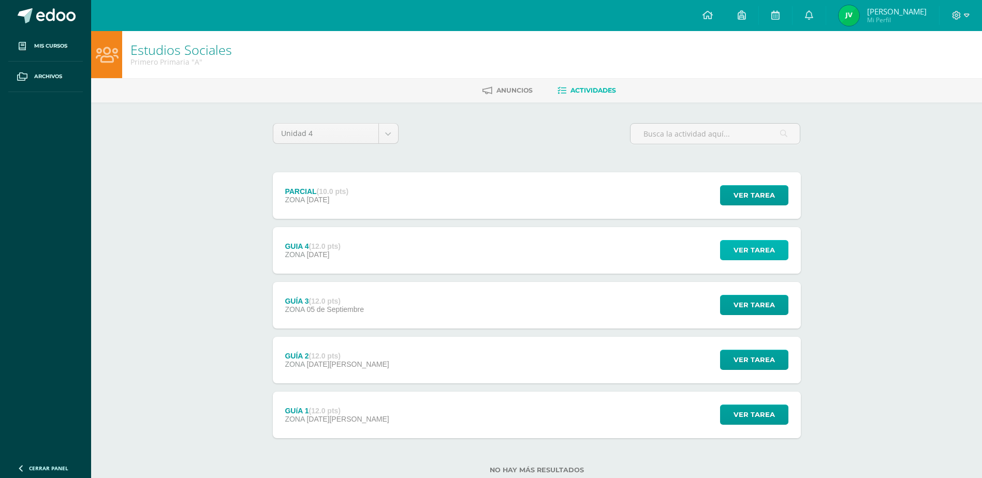
click at [769, 244] on span "Ver tarea" at bounding box center [753, 250] width 41 height 19
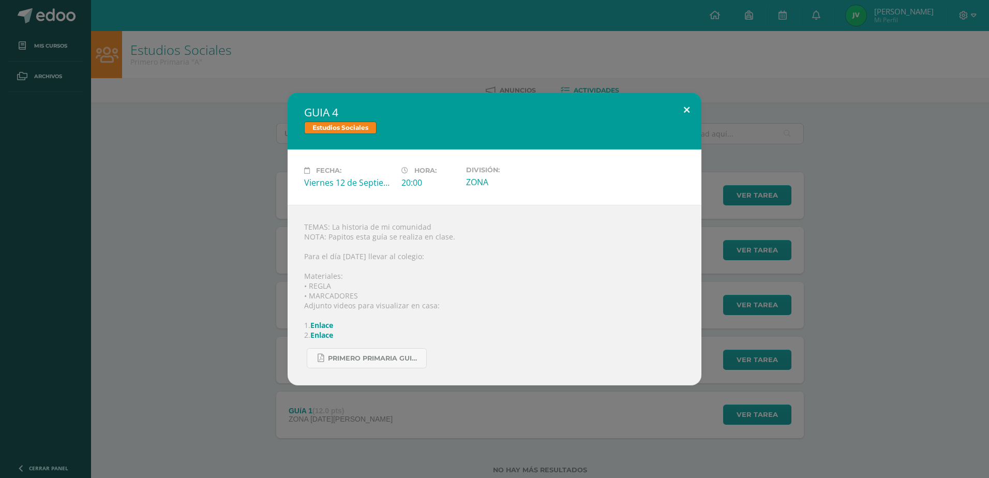
click at [685, 112] on button at bounding box center [686, 110] width 29 height 35
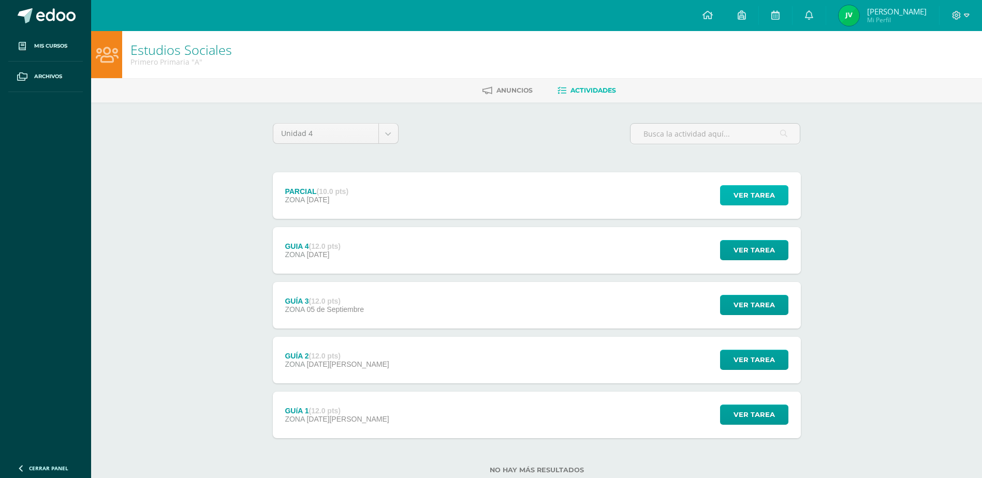
click at [763, 194] on span "Ver tarea" at bounding box center [753, 195] width 41 height 19
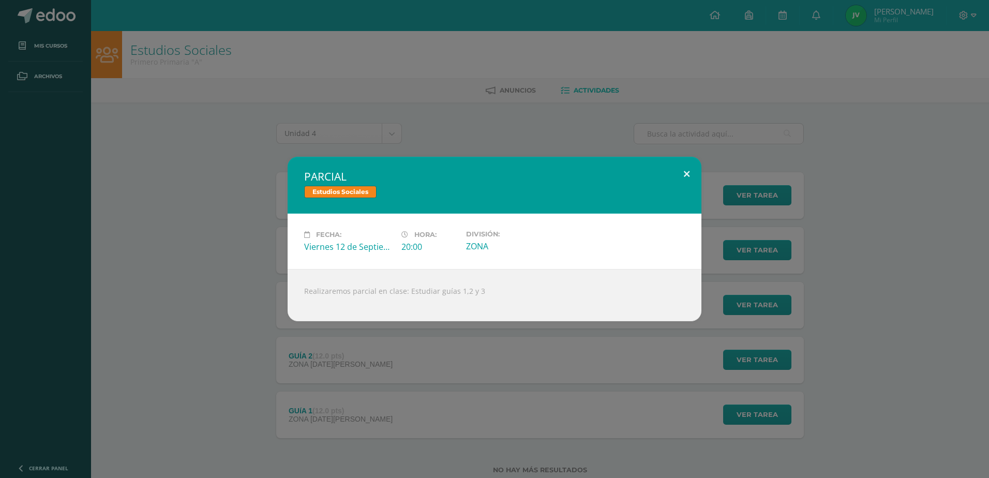
click at [689, 174] on button at bounding box center [686, 174] width 29 height 35
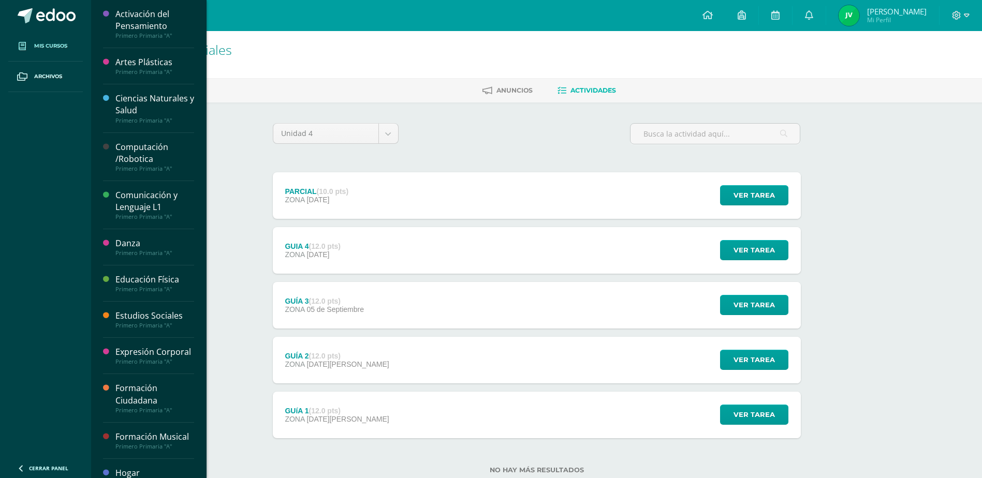
click at [54, 46] on span "Mis cursos" at bounding box center [50, 46] width 33 height 8
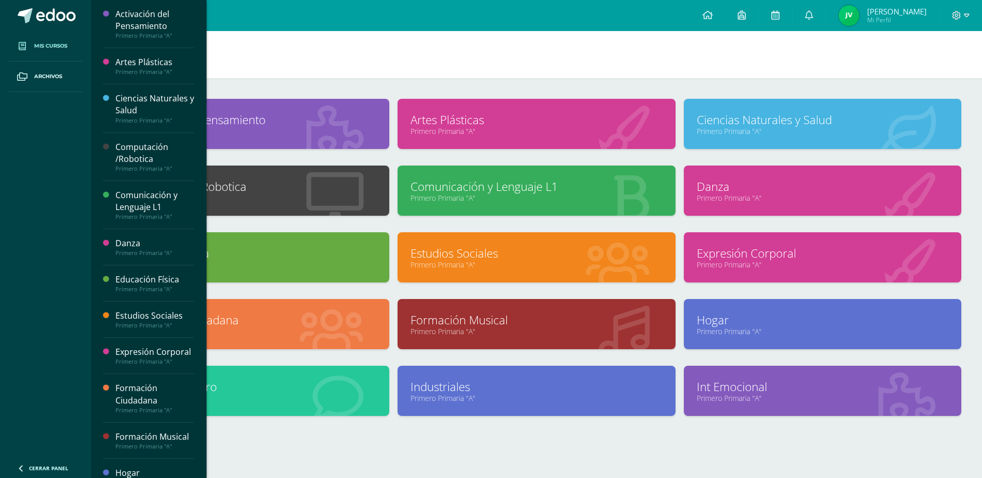
click at [21, 467] on icon at bounding box center [21, 468] width 8 height 10
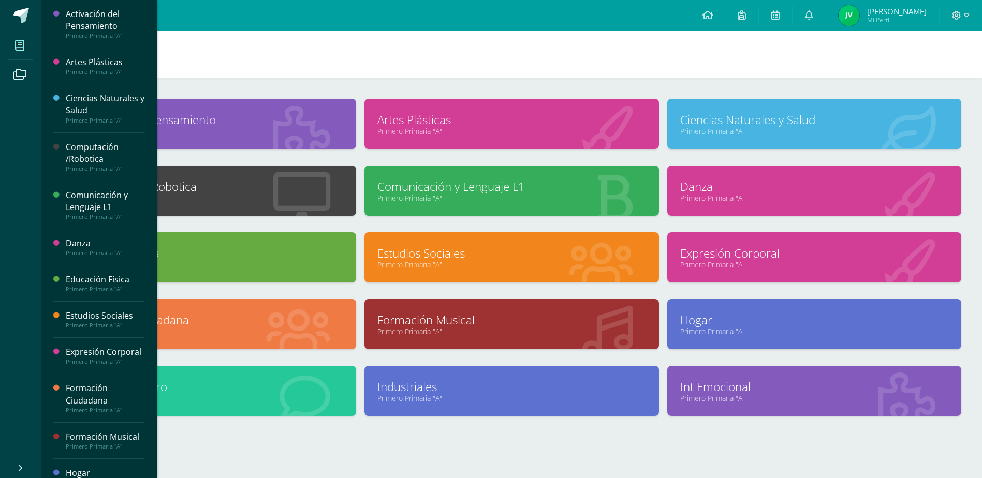
click at [280, 436] on div at bounding box center [511, 455] width 899 height 45
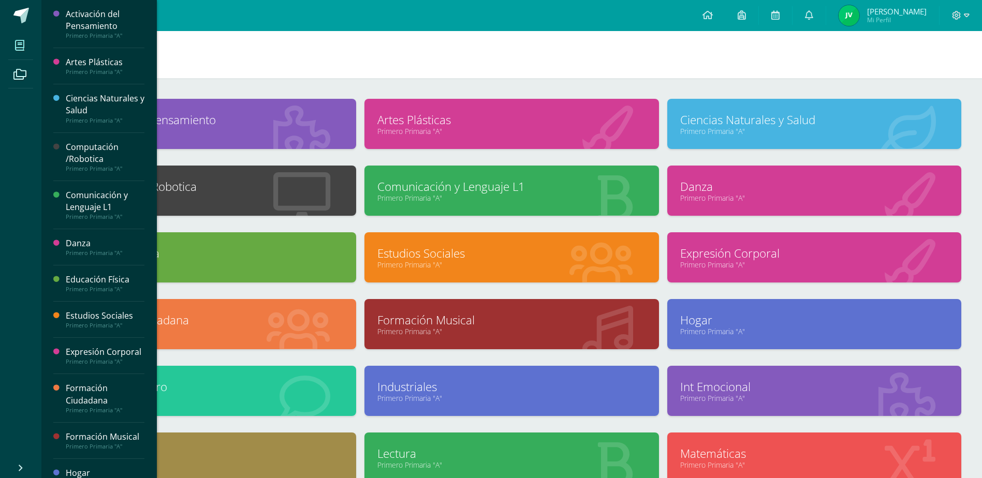
click at [232, 251] on link "Educación Física" at bounding box center [209, 253] width 268 height 16
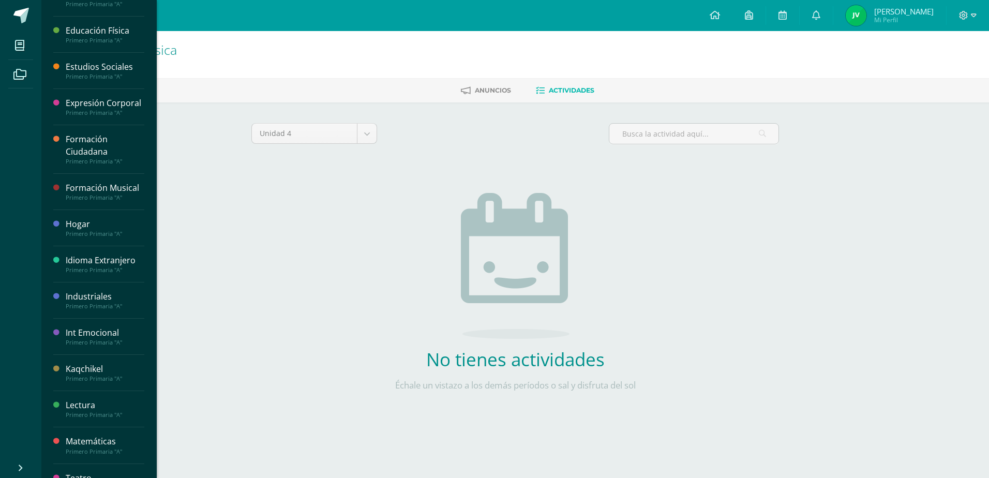
scroll to position [259, 0]
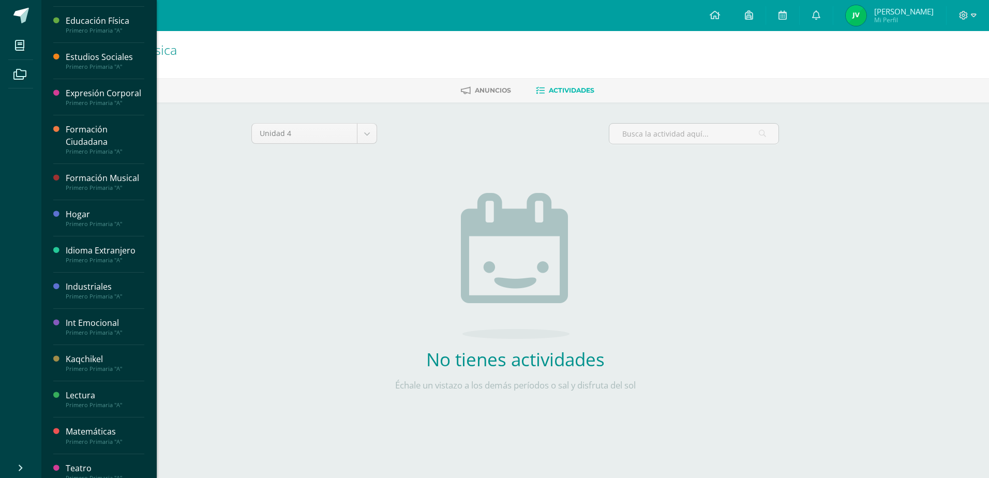
click at [86, 365] on div "Kaqchikel" at bounding box center [105, 359] width 79 height 12
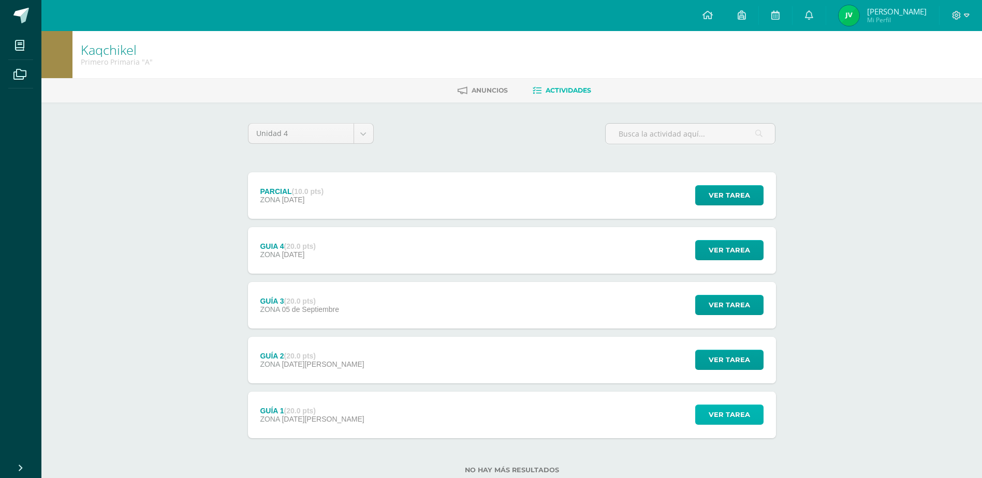
click at [735, 410] on span "Ver tarea" at bounding box center [728, 414] width 41 height 19
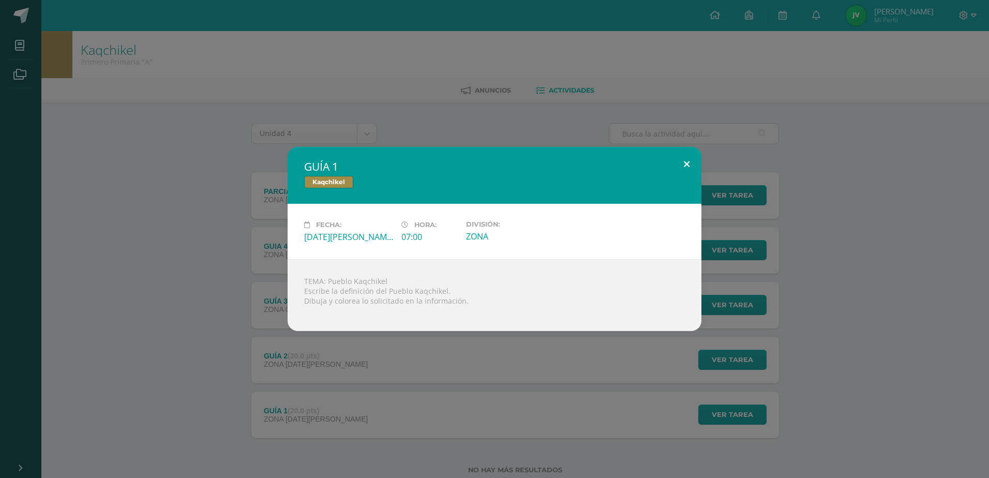
click at [688, 164] on button at bounding box center [686, 164] width 29 height 35
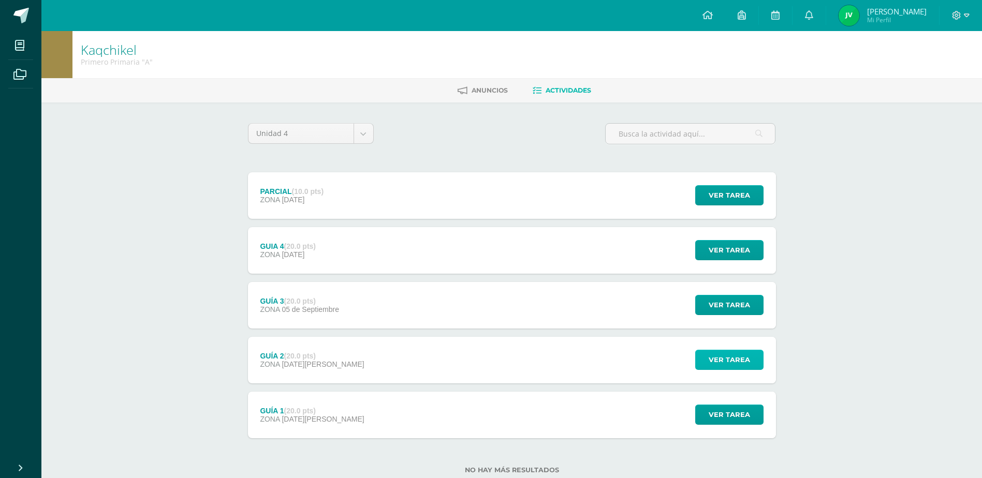
click at [720, 362] on span "Ver tarea" at bounding box center [728, 359] width 41 height 19
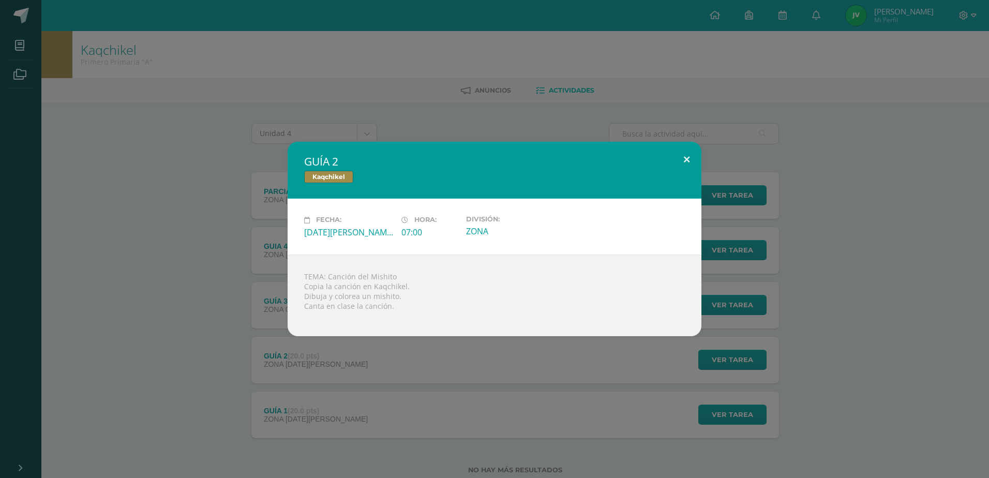
click at [688, 161] on button at bounding box center [686, 159] width 29 height 35
